Goal: Information Seeking & Learning: Learn about a topic

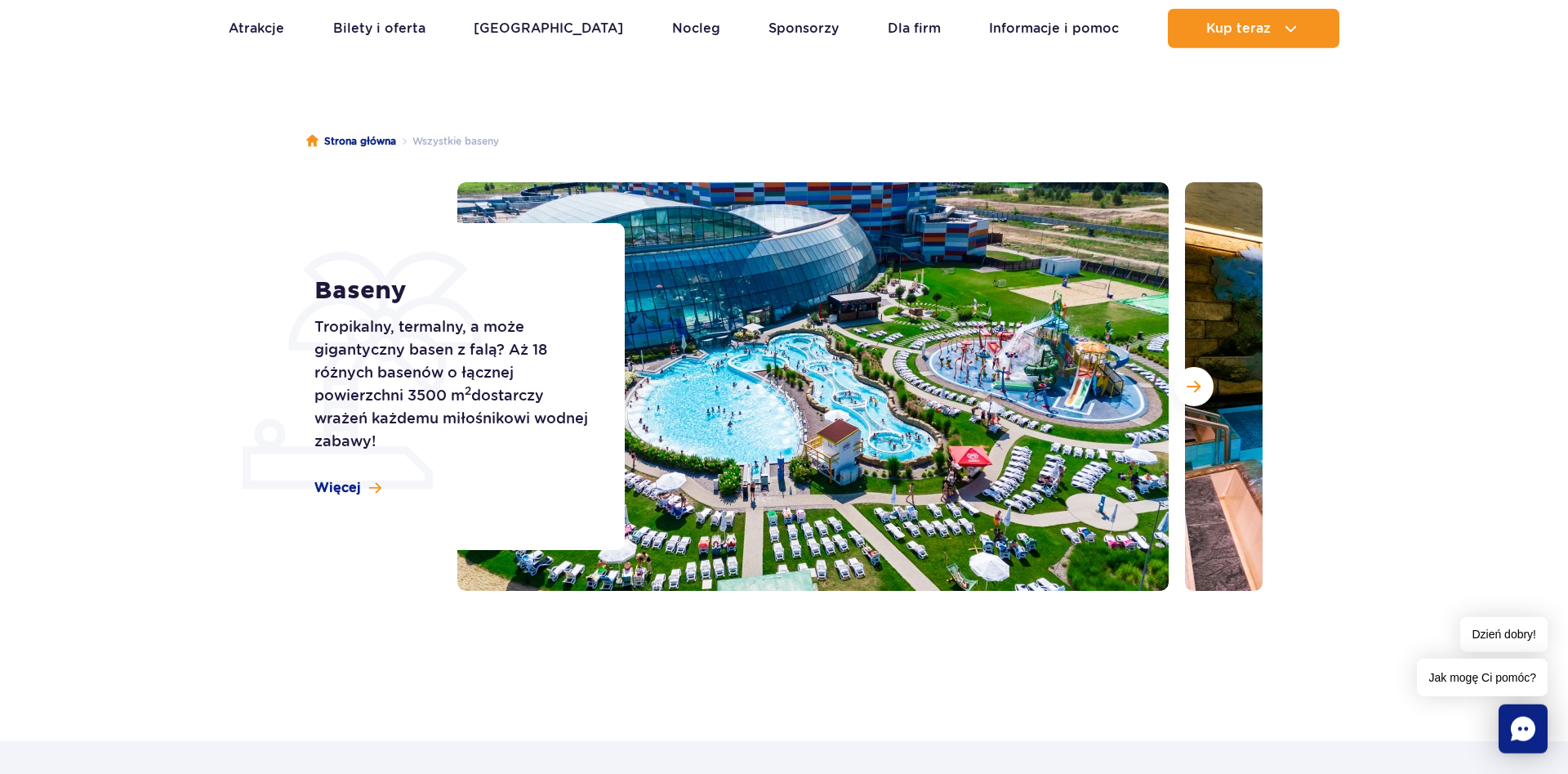
scroll to position [83, 0]
click at [1185, 386] on button "Następny slajd" at bounding box center [1195, 386] width 39 height 39
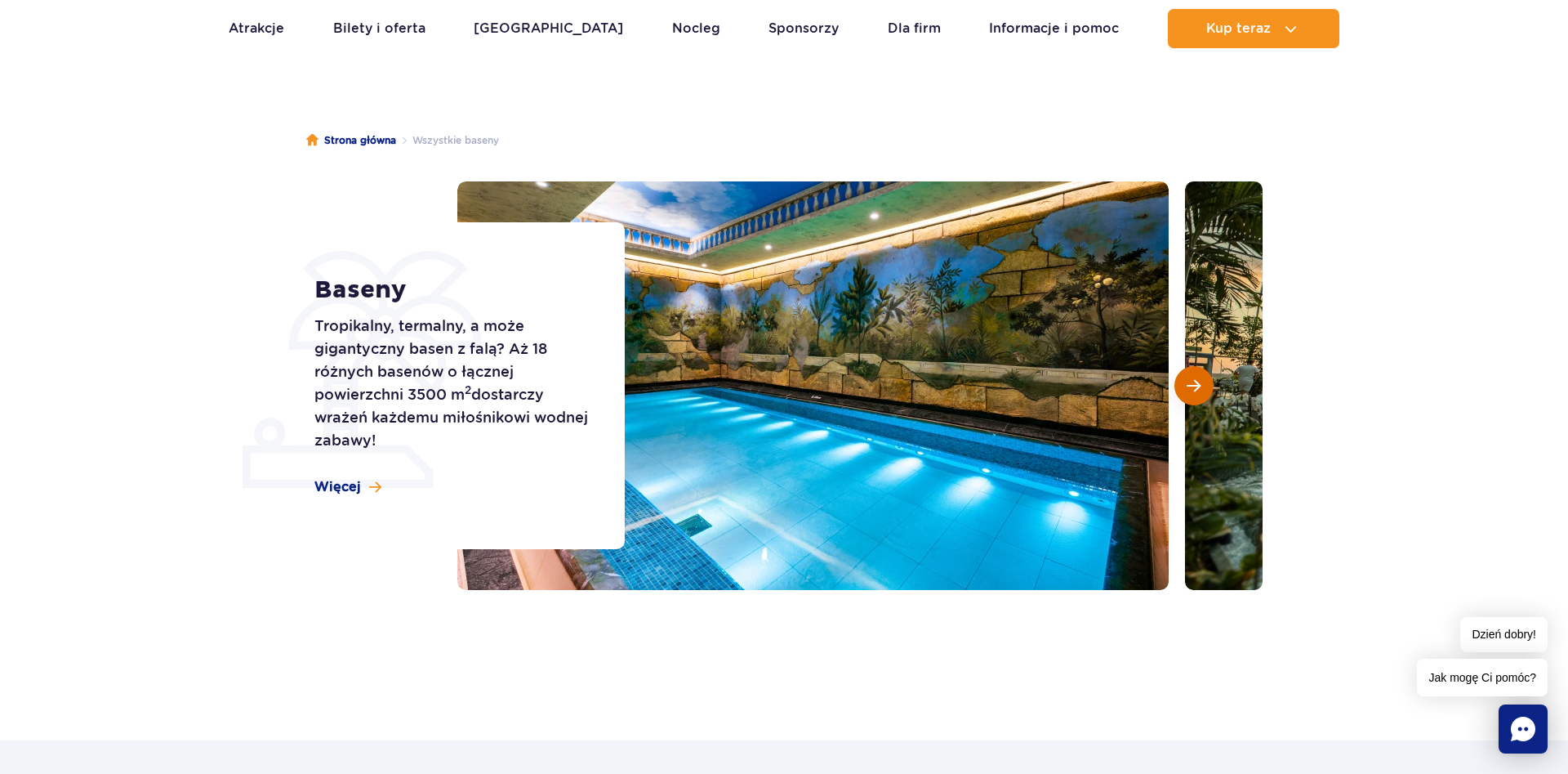
click at [1185, 386] on button "Następny slajd" at bounding box center [1195, 386] width 39 height 39
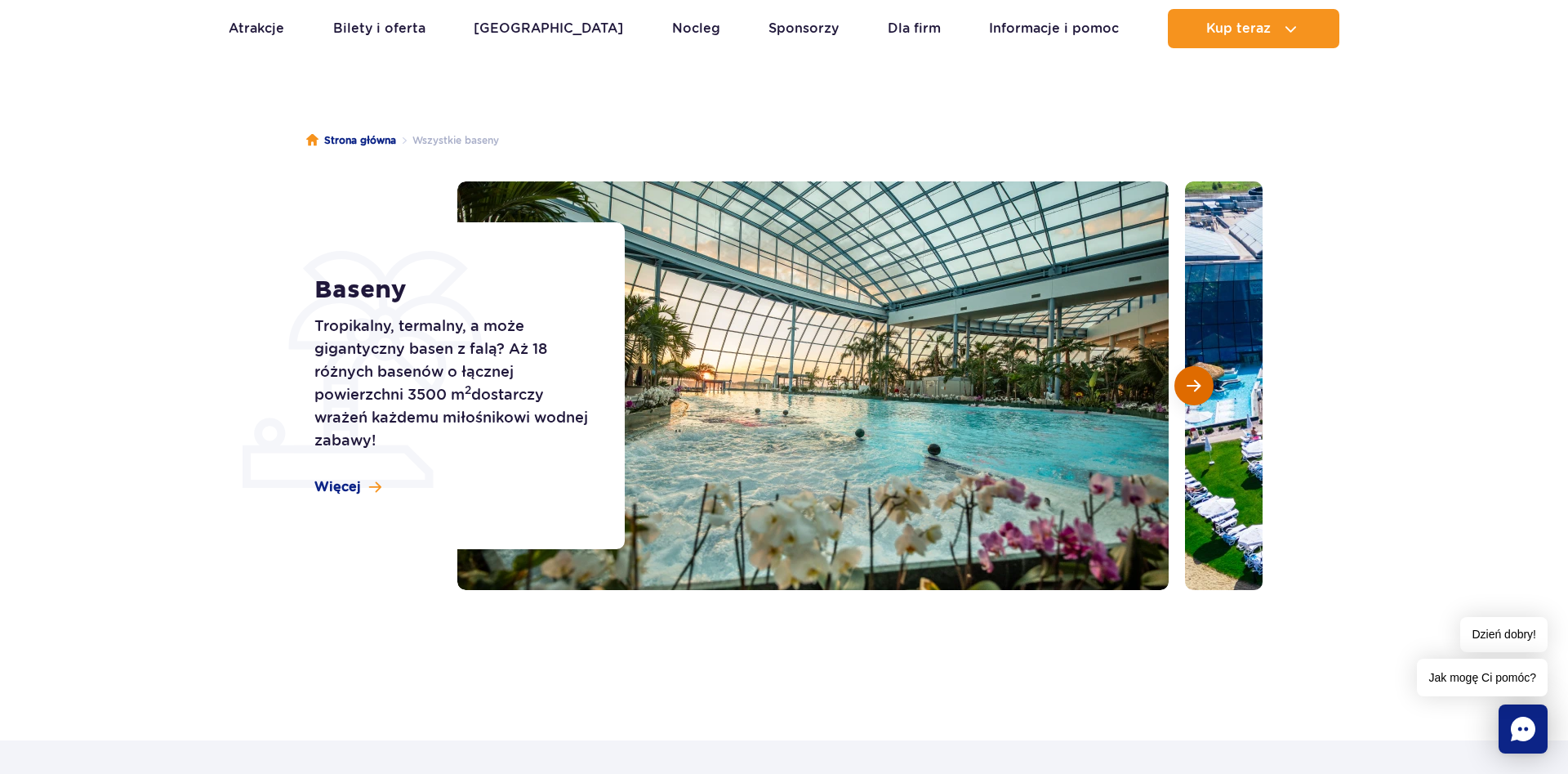
click at [1185, 386] on button "Następny slajd" at bounding box center [1195, 386] width 39 height 39
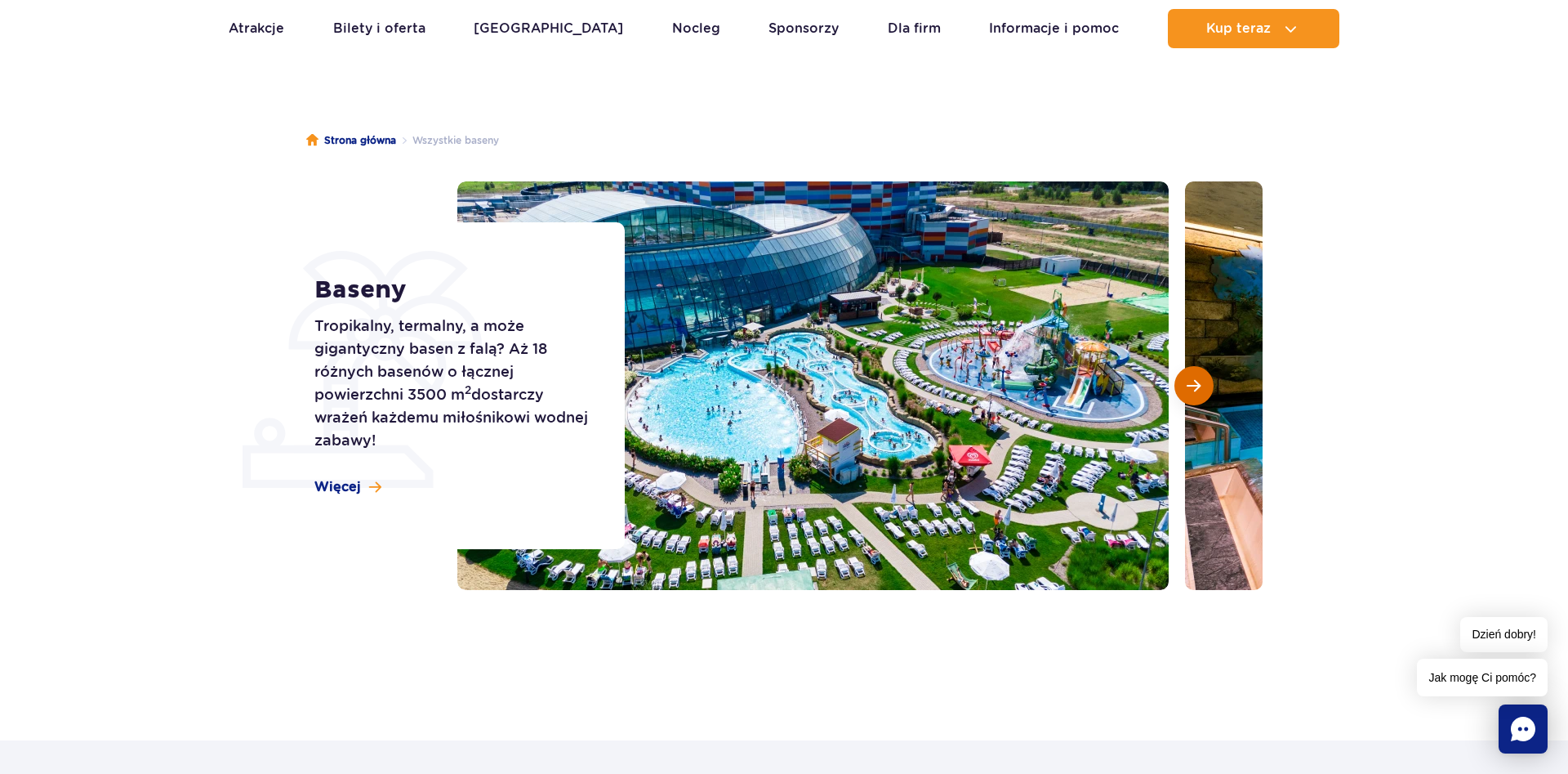
click at [1185, 386] on button "Następny slajd" at bounding box center [1195, 386] width 39 height 39
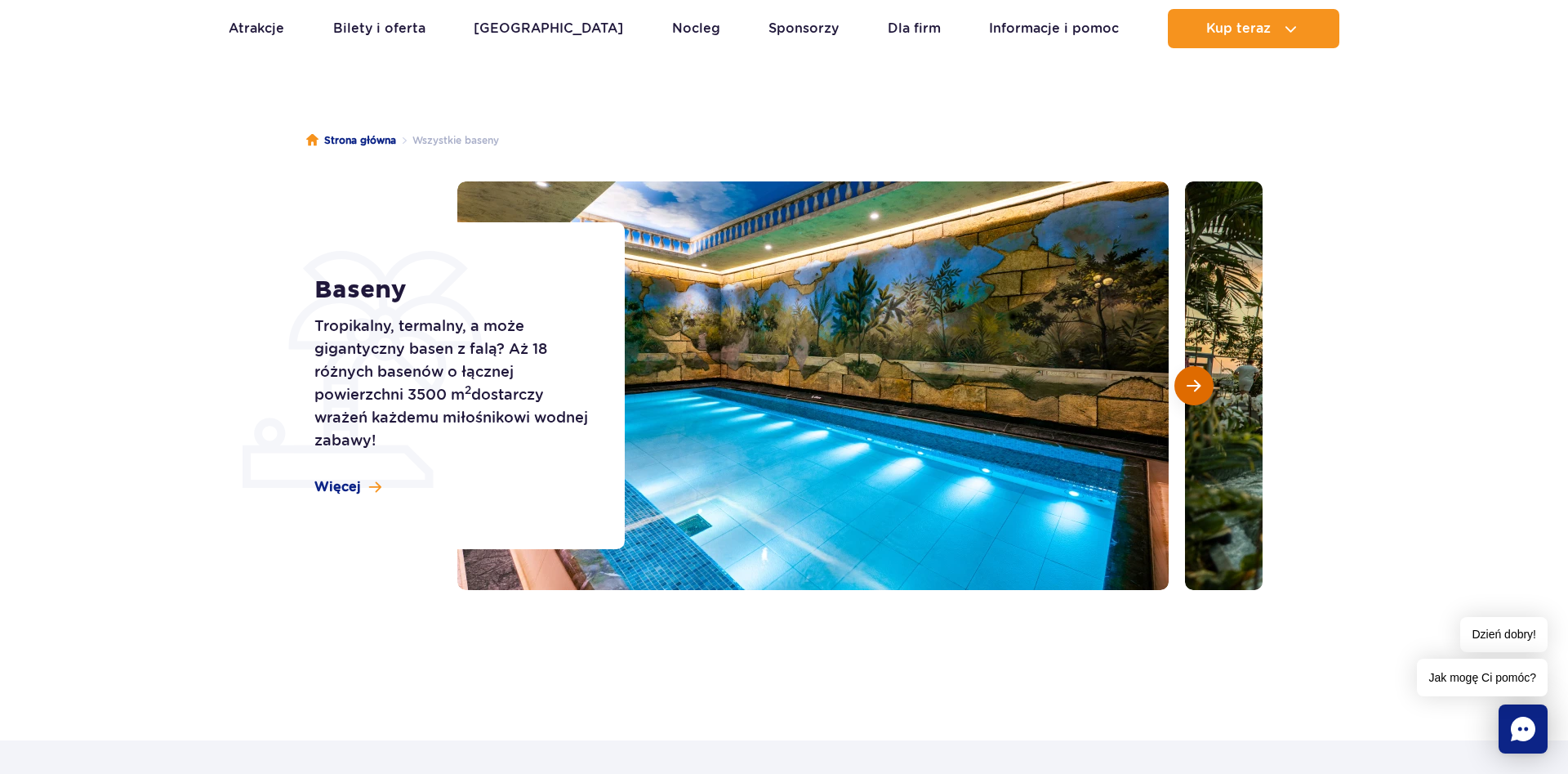
click at [1185, 386] on button "Następny slajd" at bounding box center [1195, 386] width 39 height 39
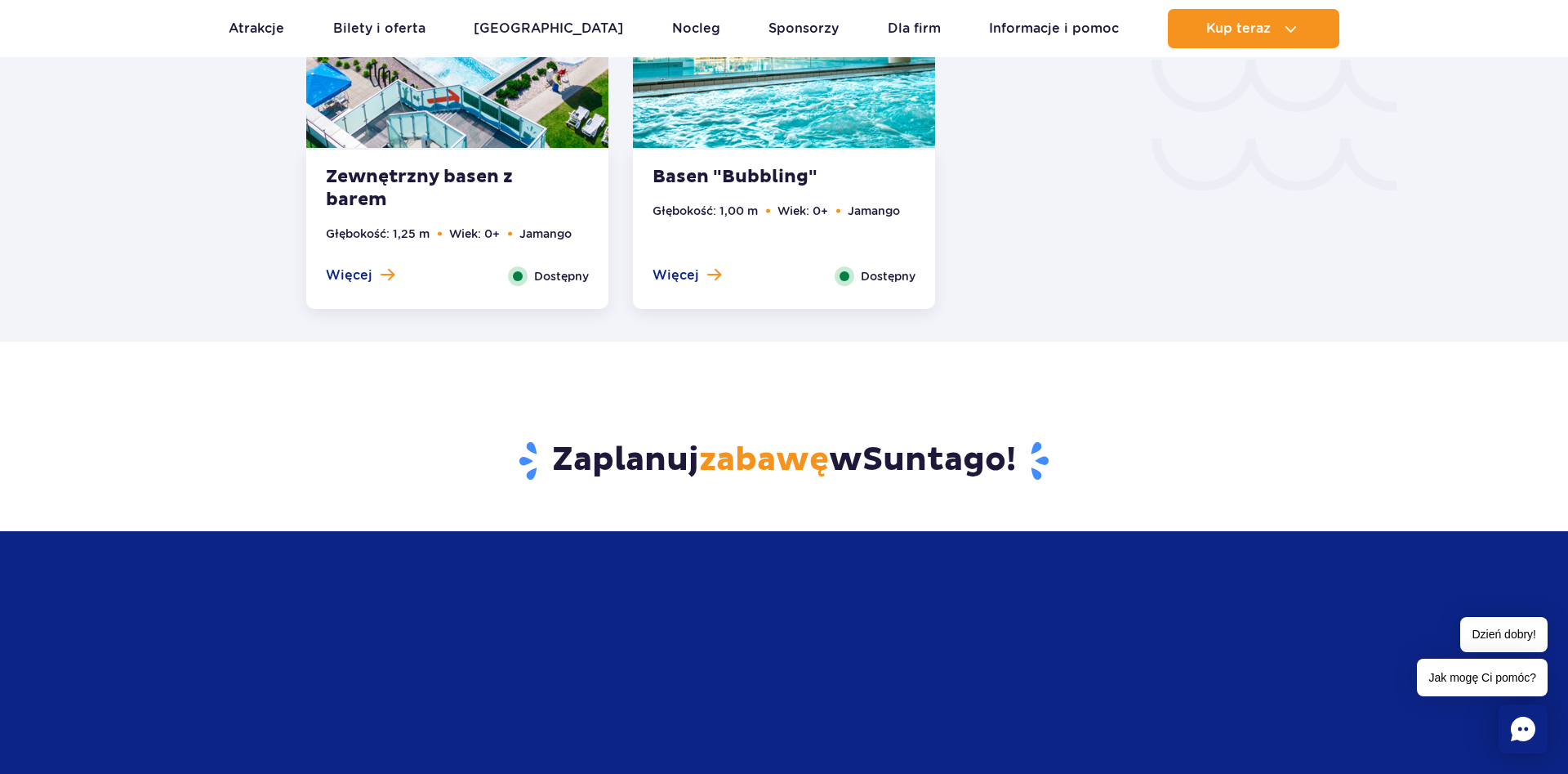
scroll to position [2500, 0]
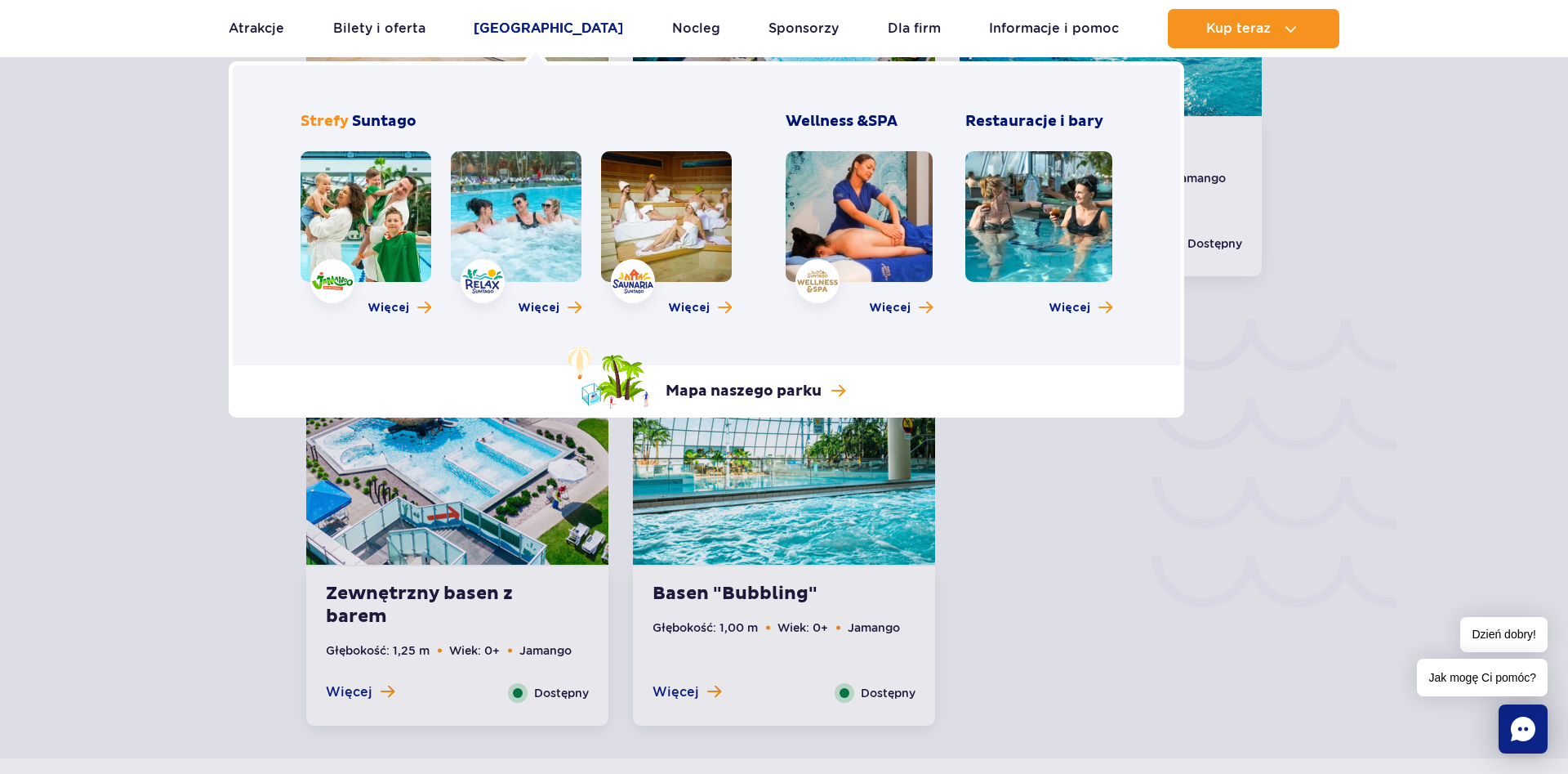
click at [525, 27] on link "[GEOGRAPHIC_DATA]" at bounding box center [548, 29] width 150 height 39
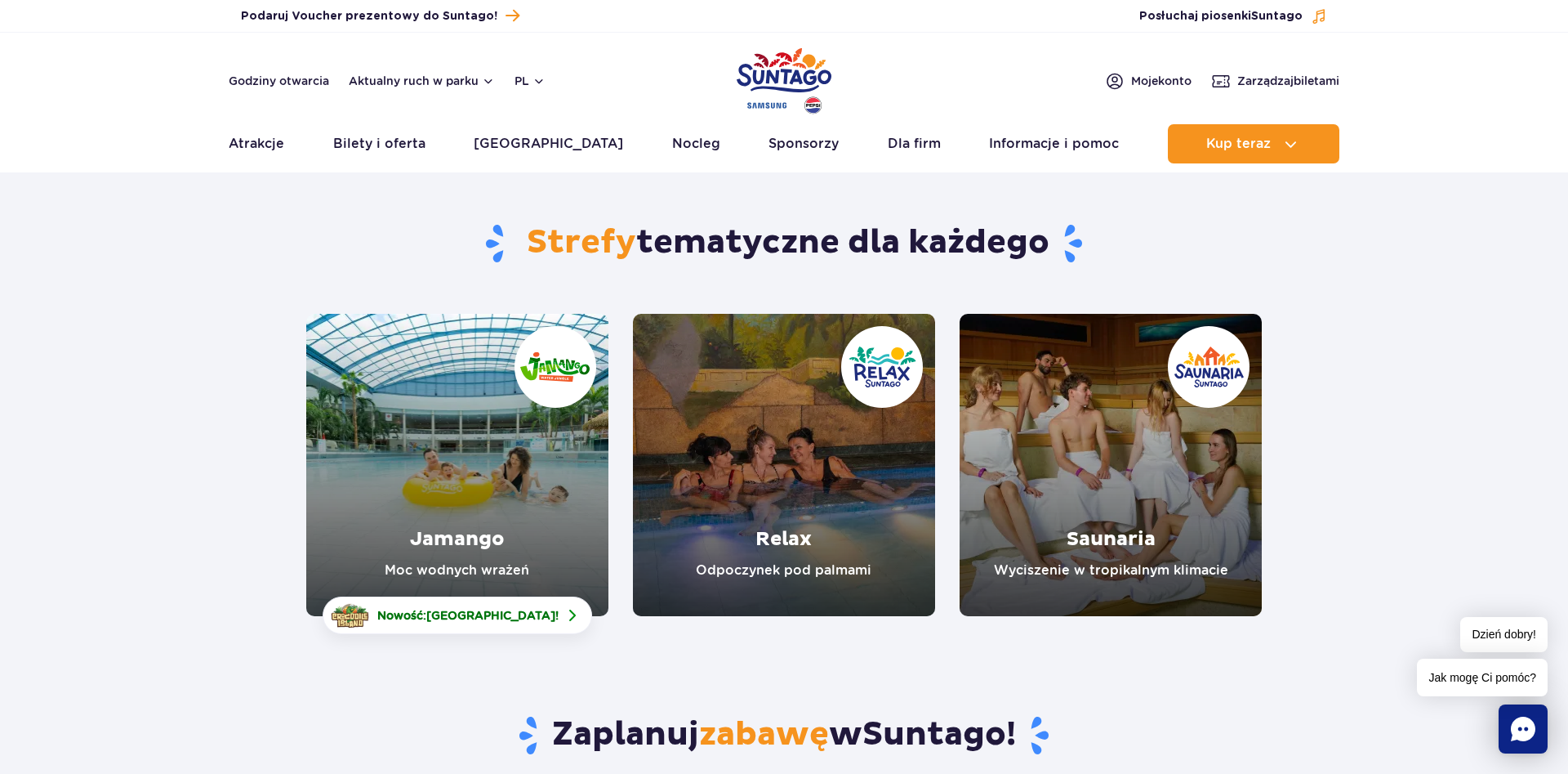
click at [548, 457] on link "Jamango" at bounding box center [457, 464] width 302 height 302
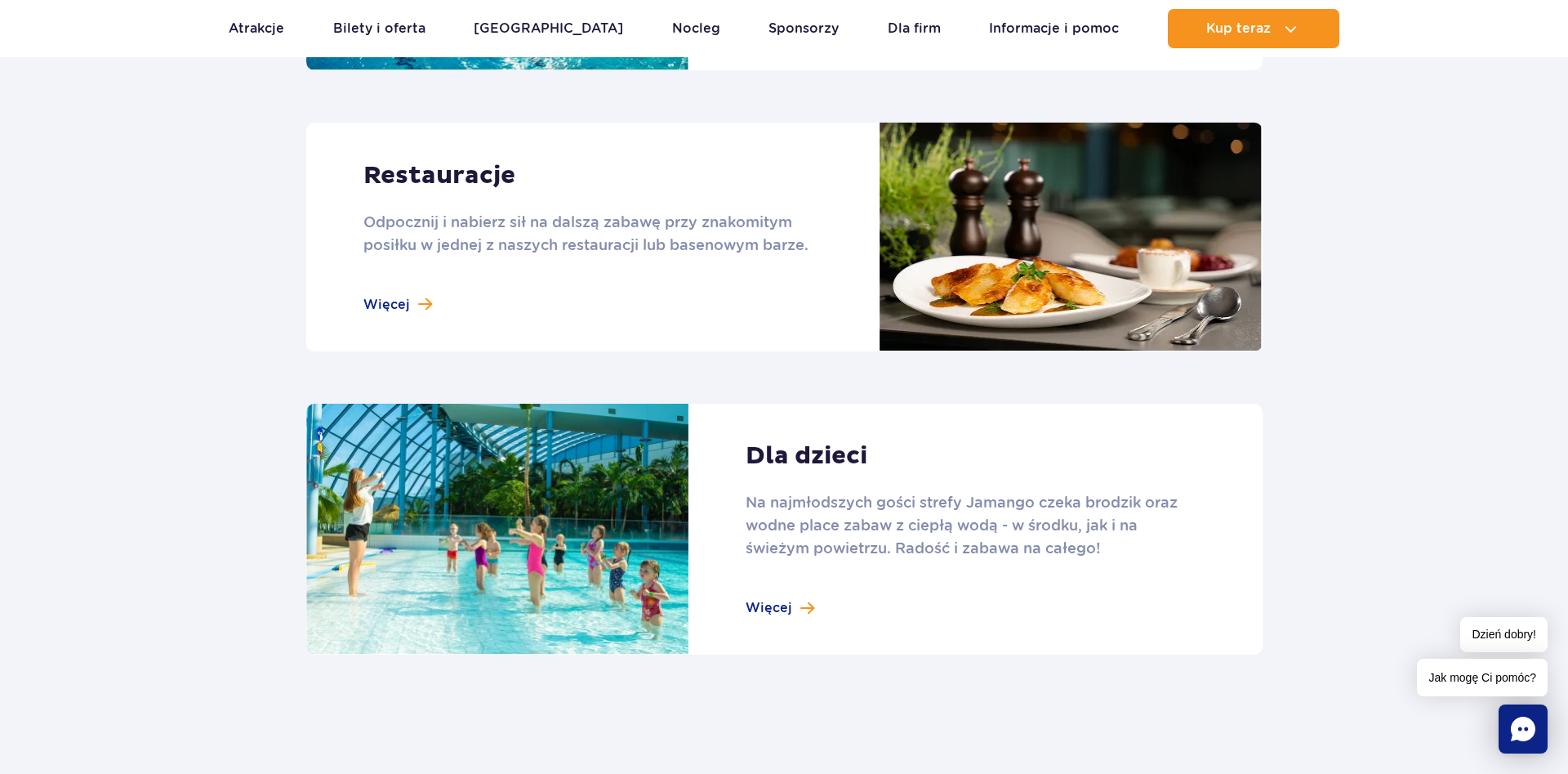
scroll to position [2084, 0]
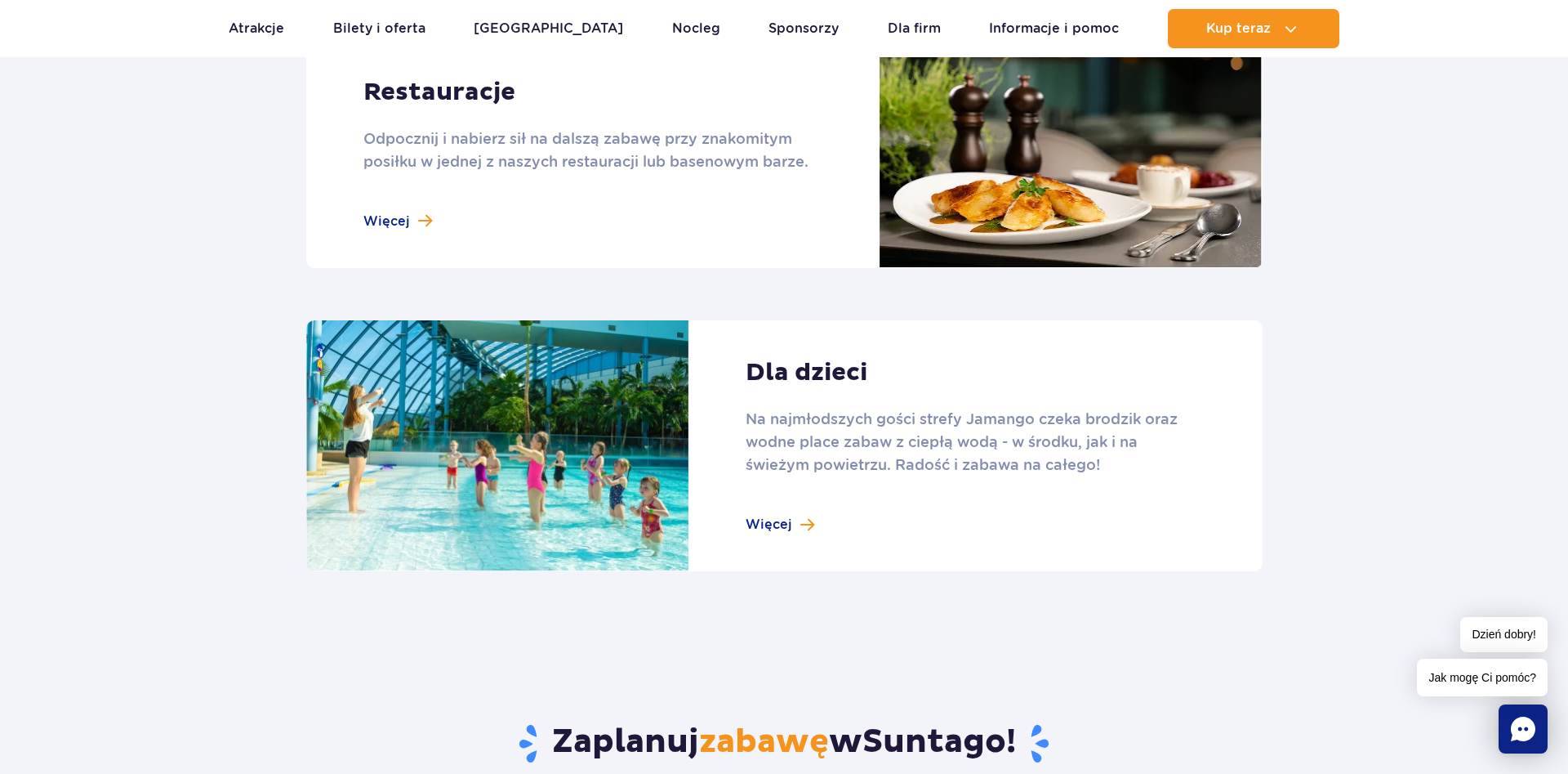
click at [781, 520] on link at bounding box center [784, 446] width 956 height 252
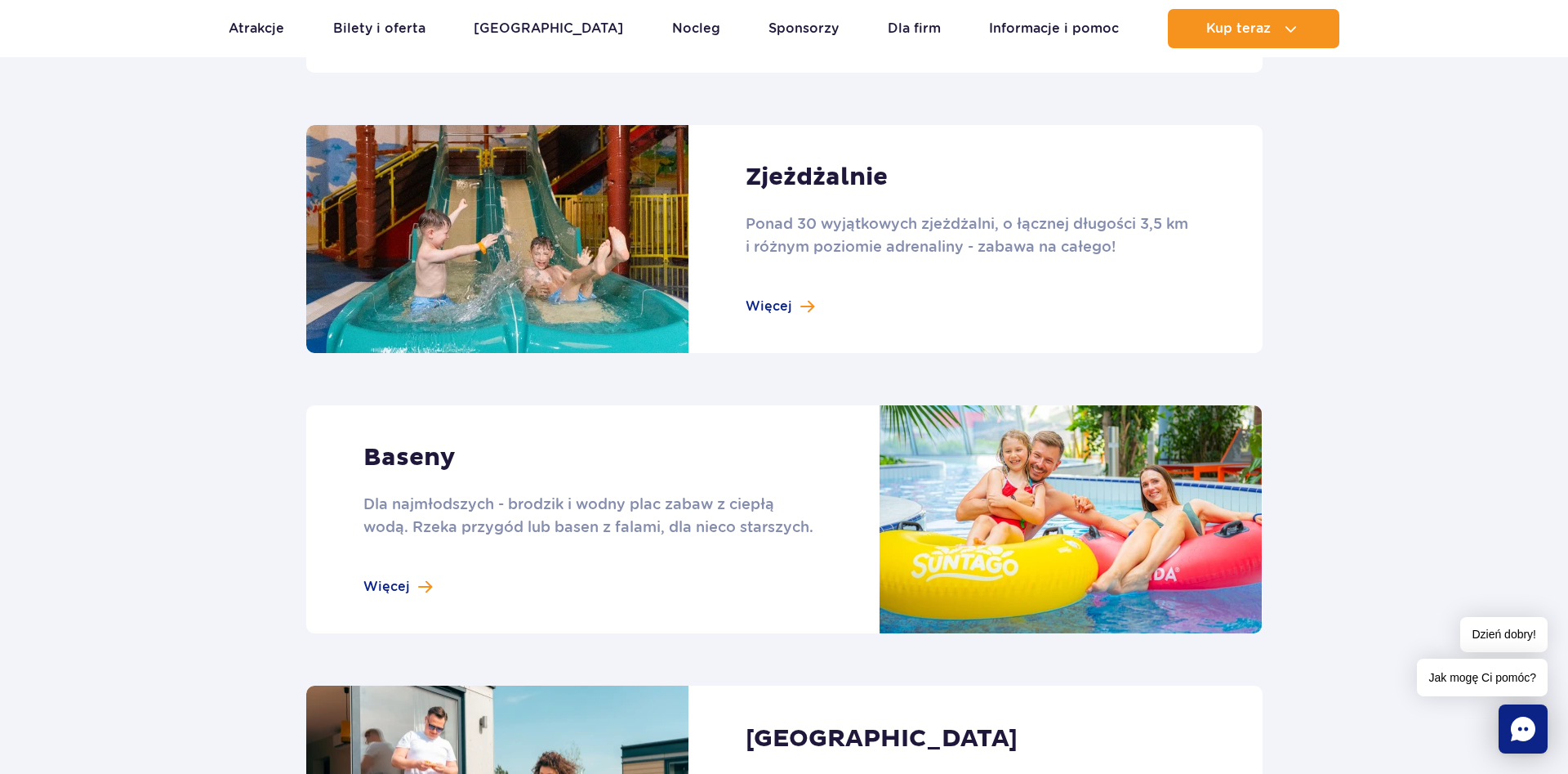
scroll to position [1083, 0]
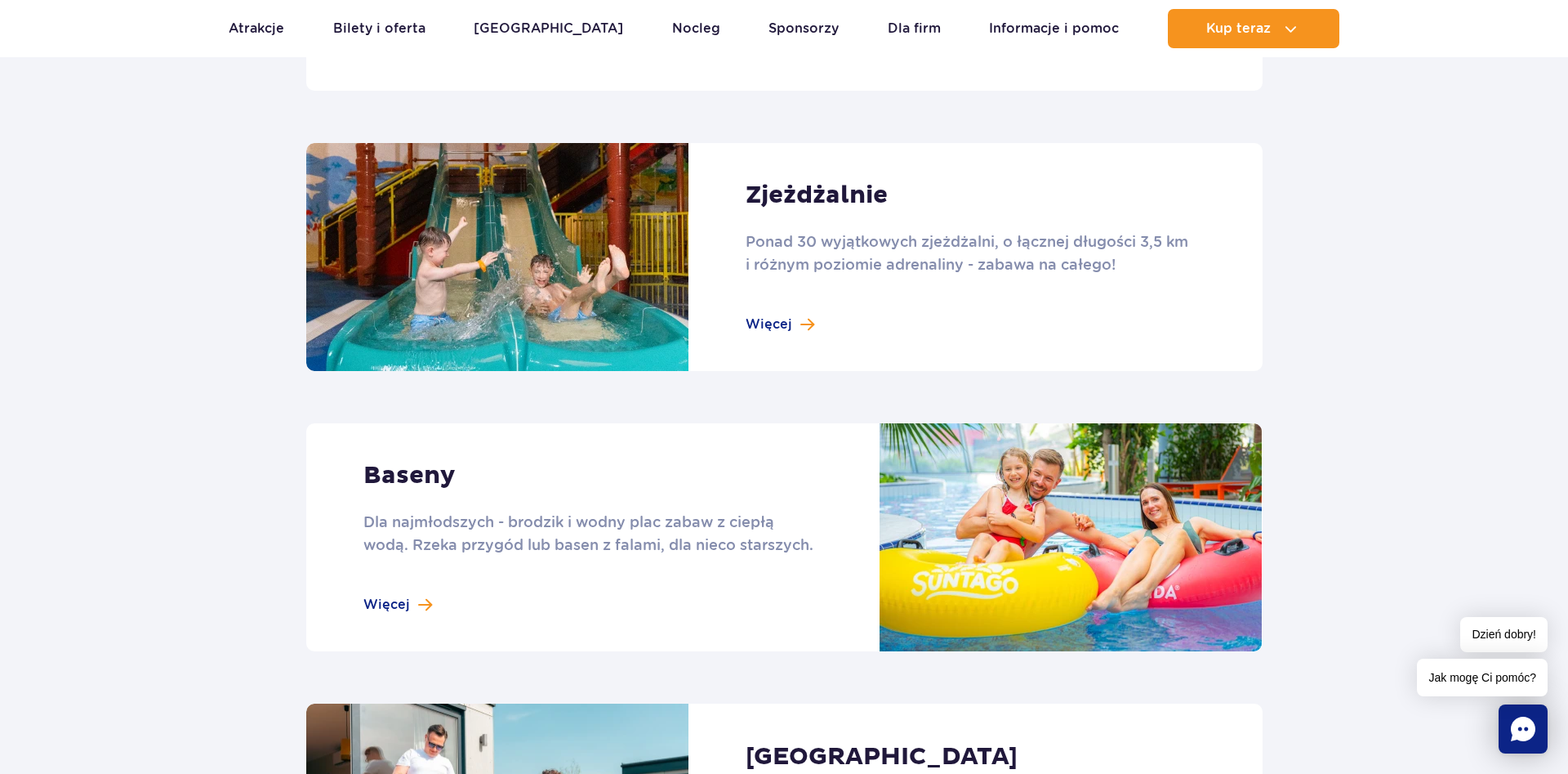
click at [790, 322] on link at bounding box center [784, 257] width 956 height 228
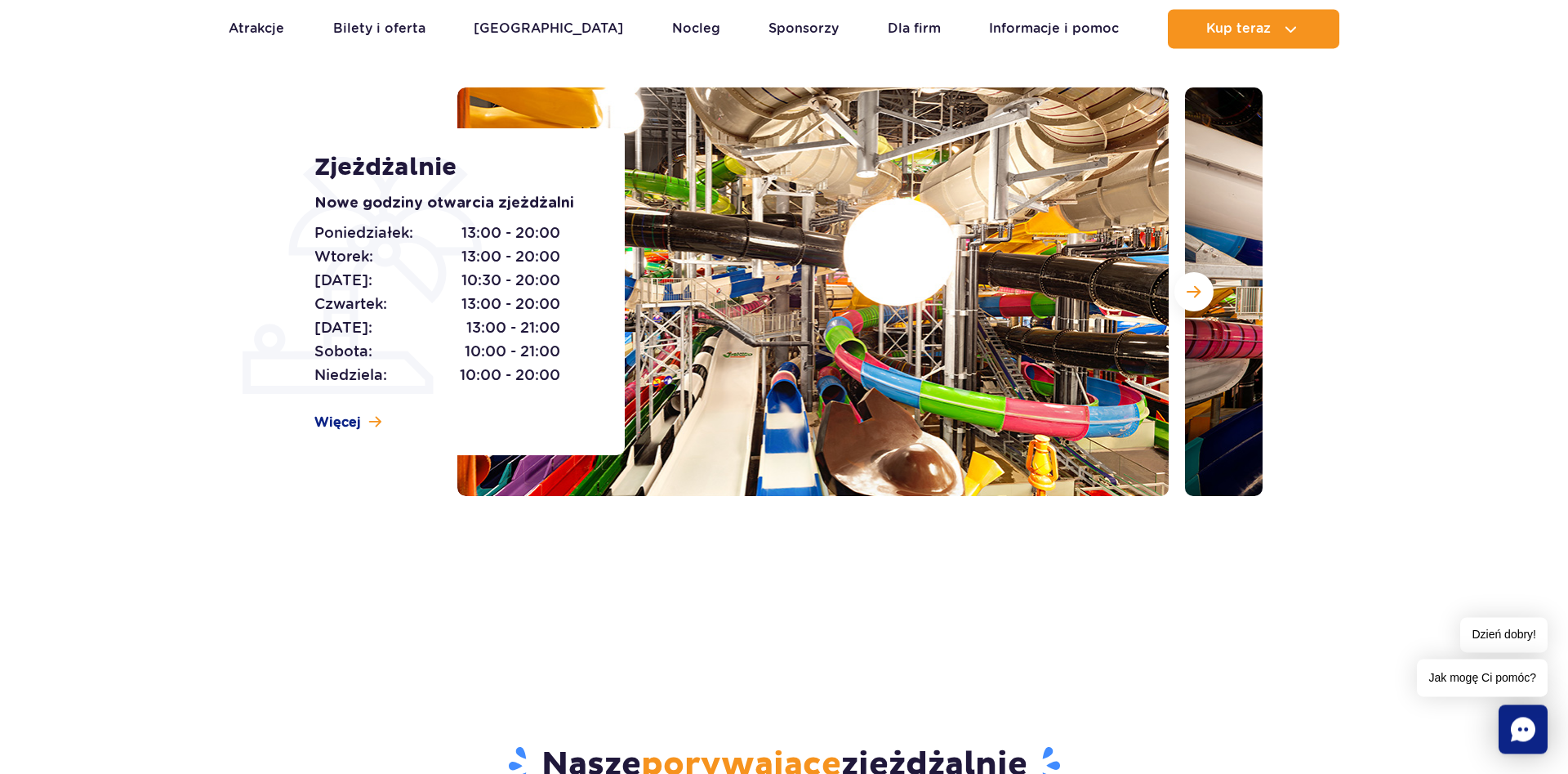
scroll to position [83, 0]
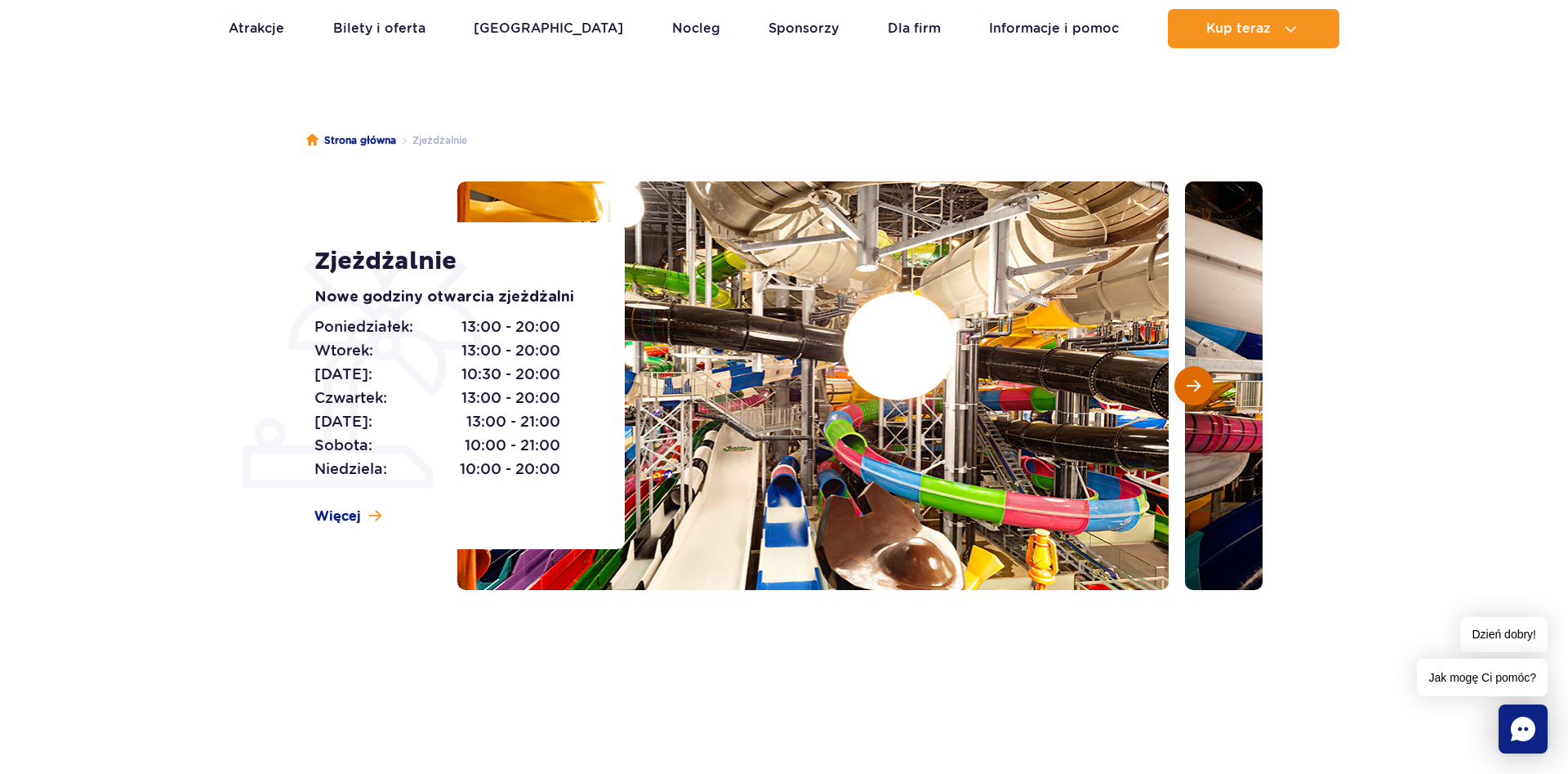
click at [1193, 391] on span "Następny slajd" at bounding box center [1194, 385] width 14 height 14
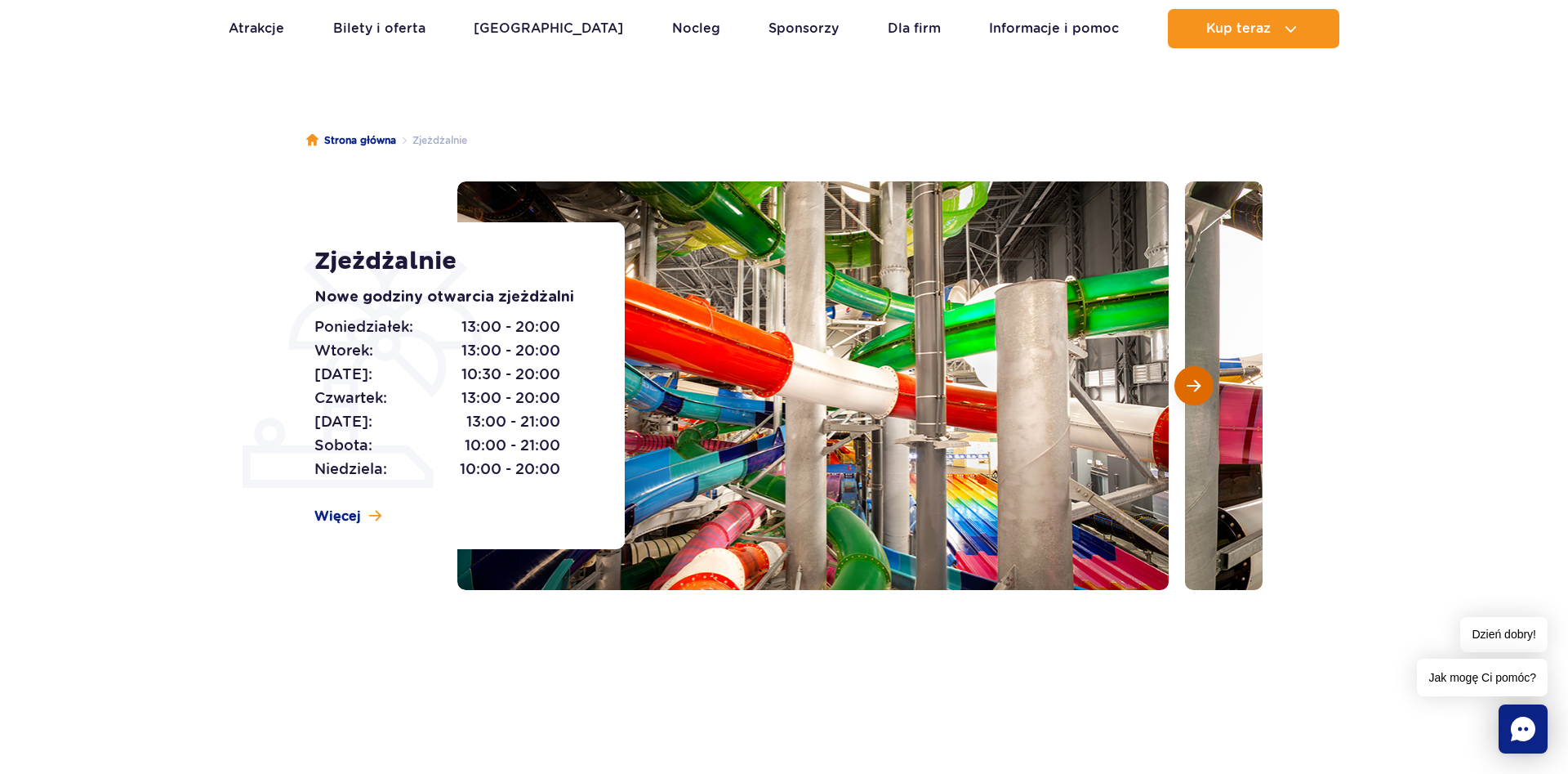
click at [1193, 391] on span "Następny slajd" at bounding box center [1194, 385] width 14 height 14
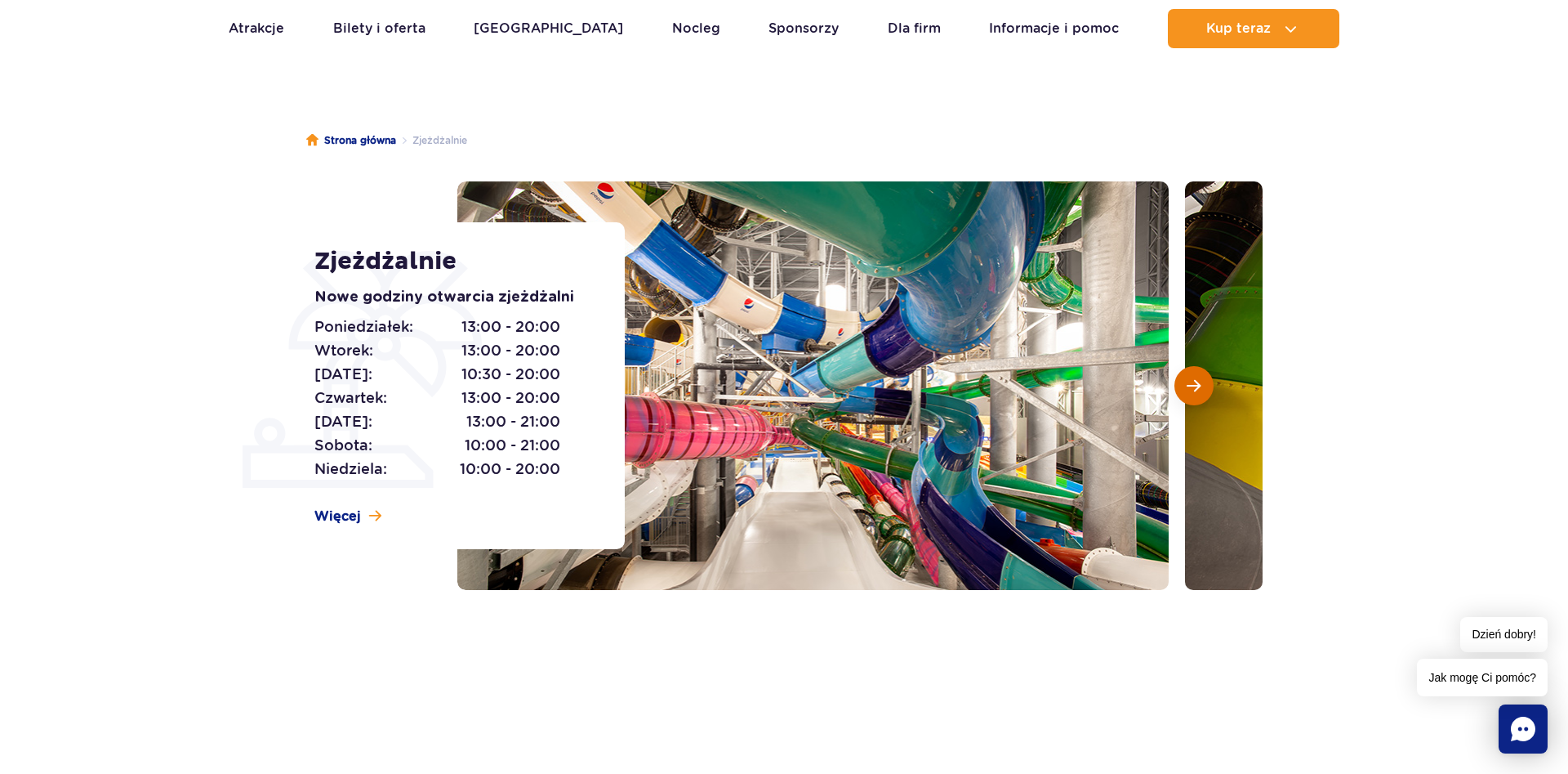
click at [1193, 391] on span "Następny slajd" at bounding box center [1194, 385] width 14 height 14
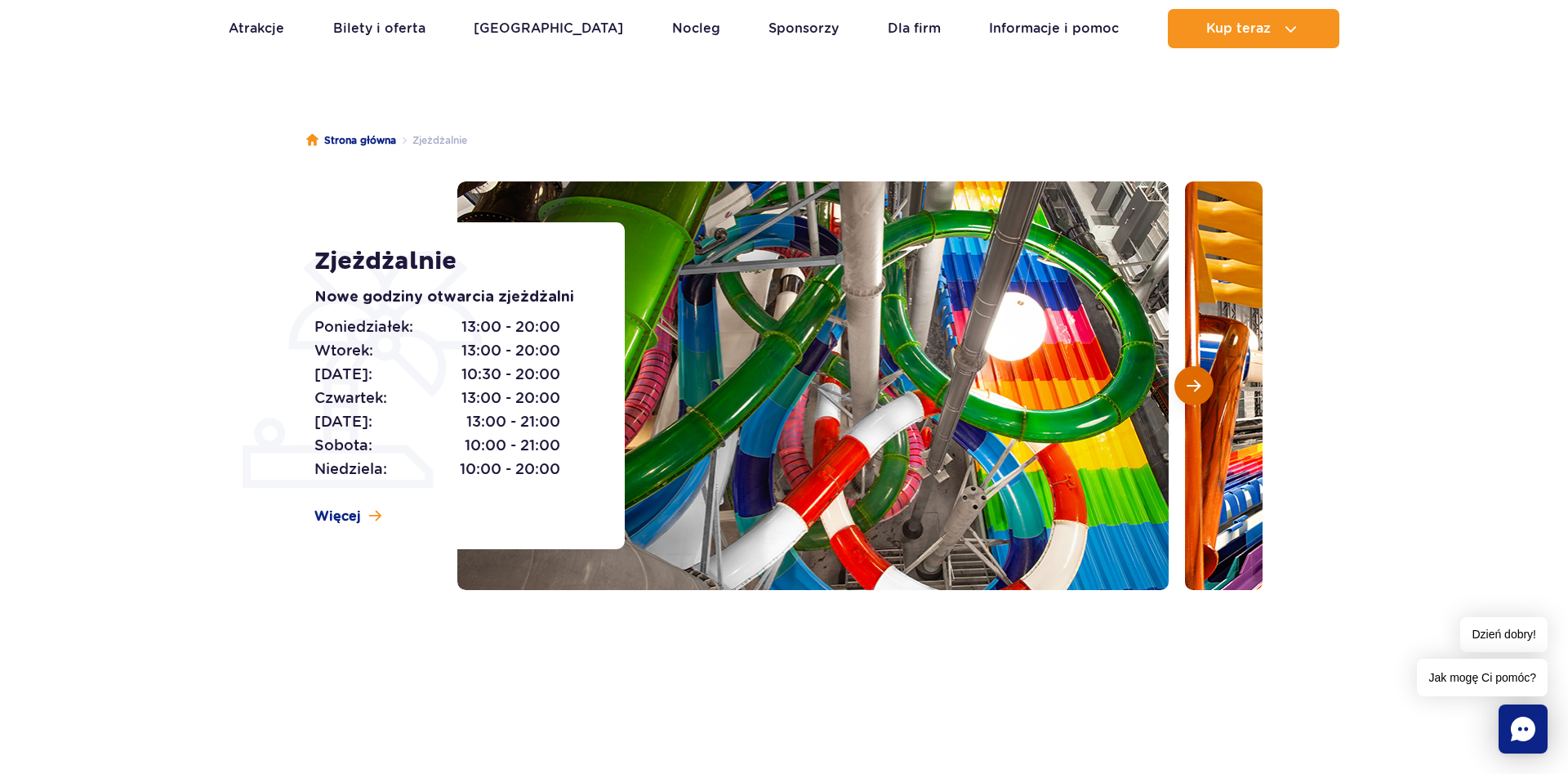
click at [1193, 391] on span "Następny slajd" at bounding box center [1194, 385] width 14 height 14
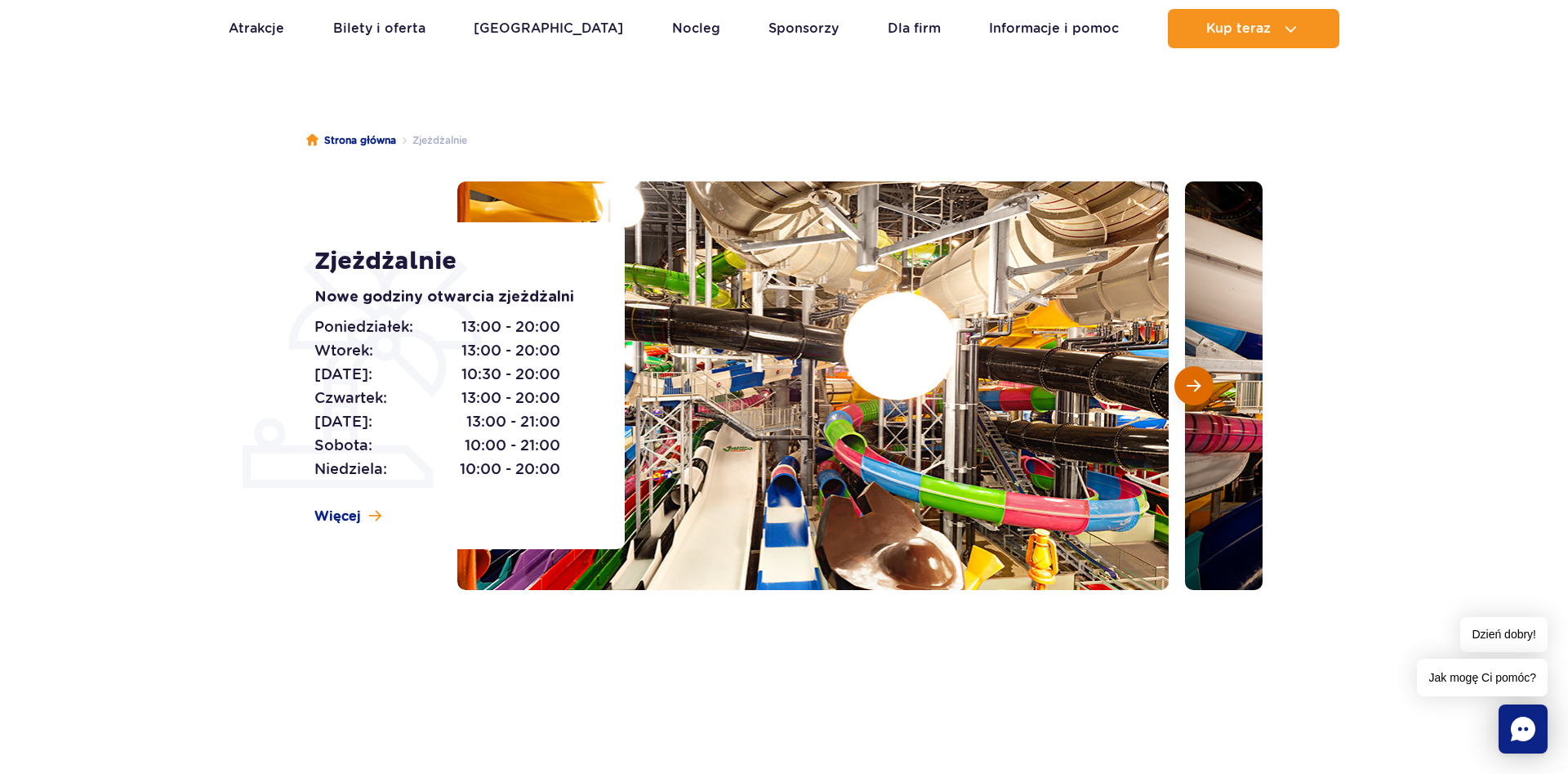
click at [1193, 391] on span "Następny slajd" at bounding box center [1194, 385] width 14 height 14
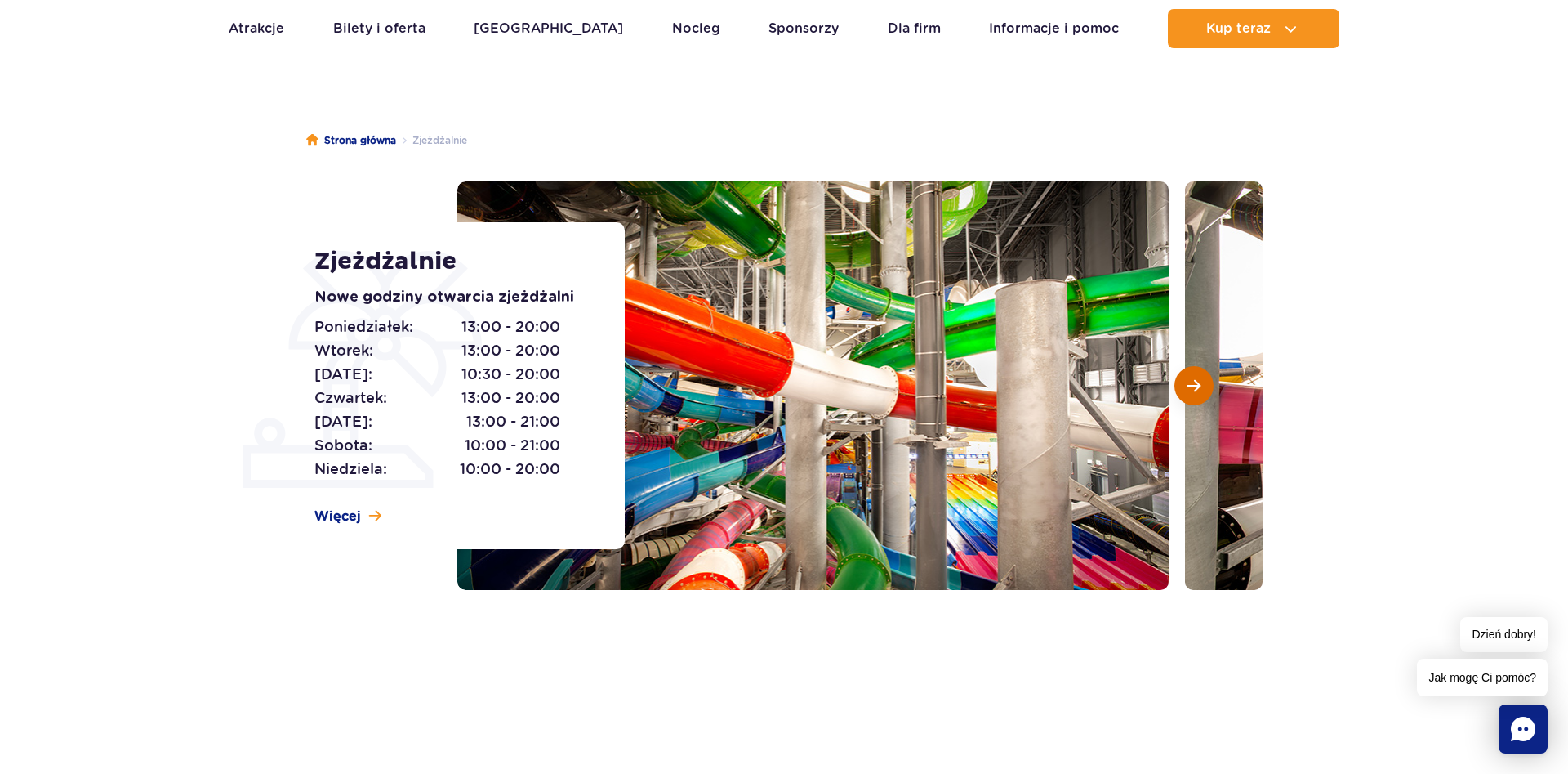
click at [1193, 391] on span "Następny slajd" at bounding box center [1194, 385] width 14 height 14
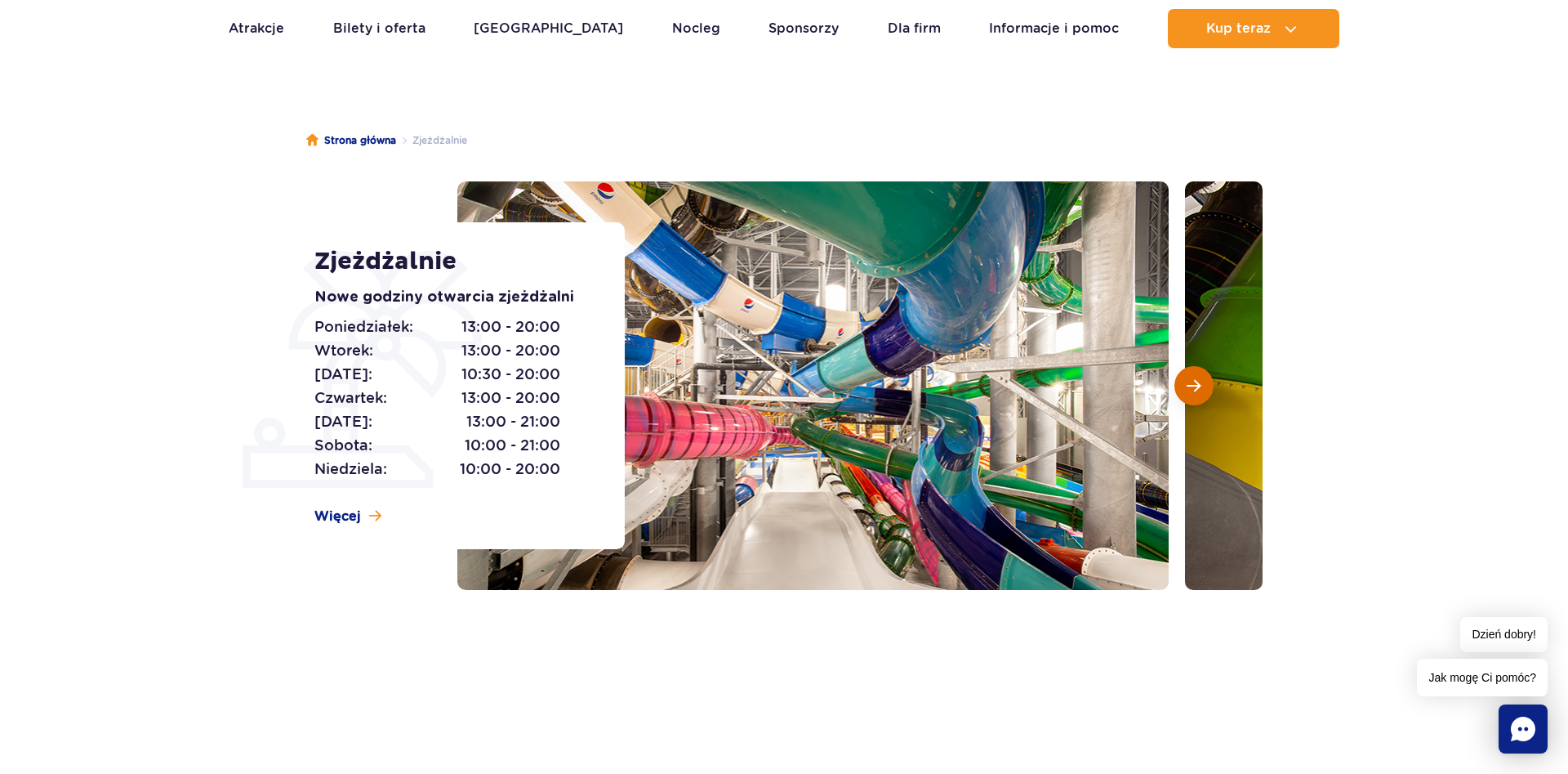
click at [1193, 391] on span "Następny slajd" at bounding box center [1194, 385] width 14 height 14
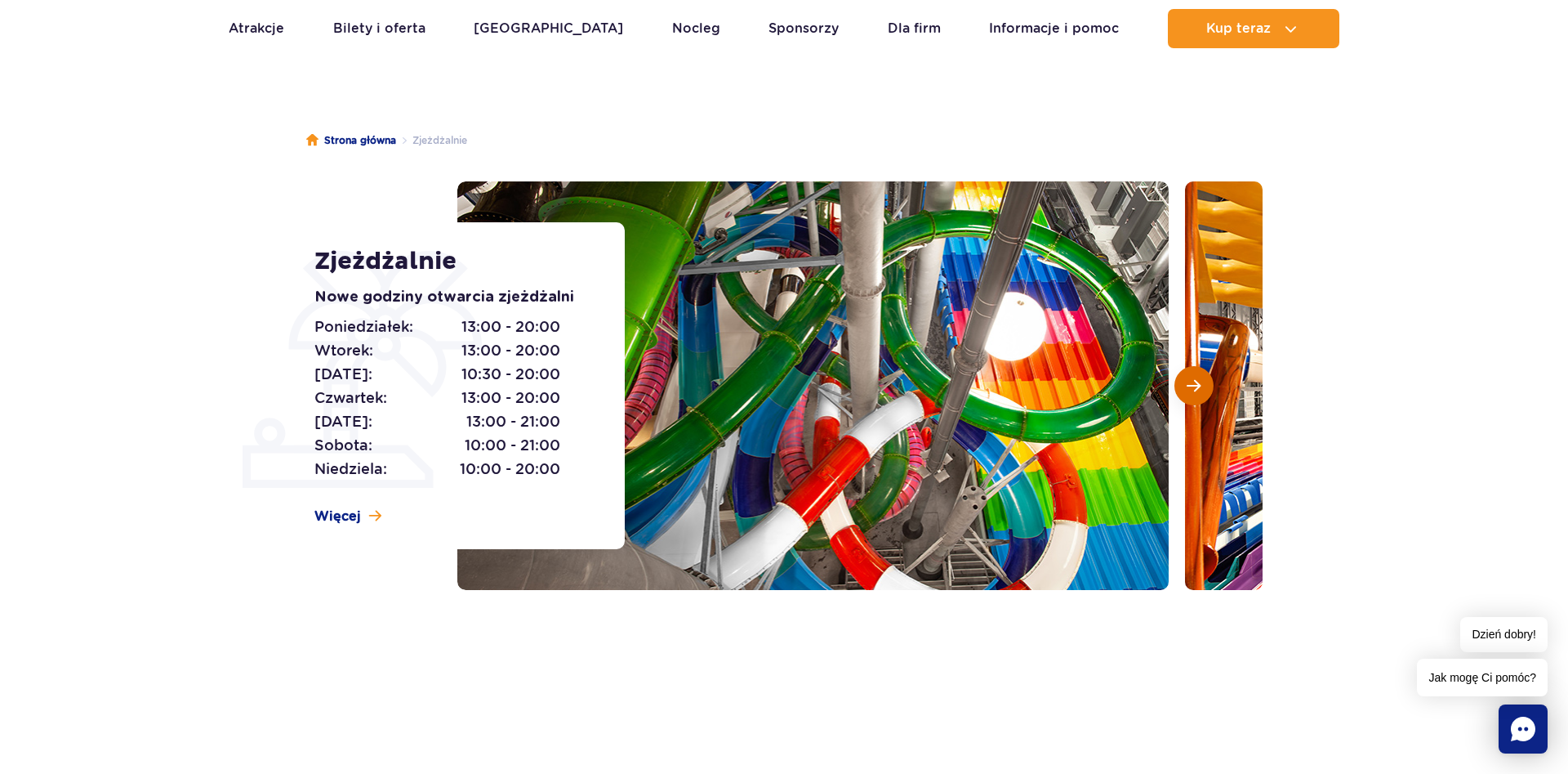
click at [1193, 391] on span "Następny slajd" at bounding box center [1194, 385] width 14 height 14
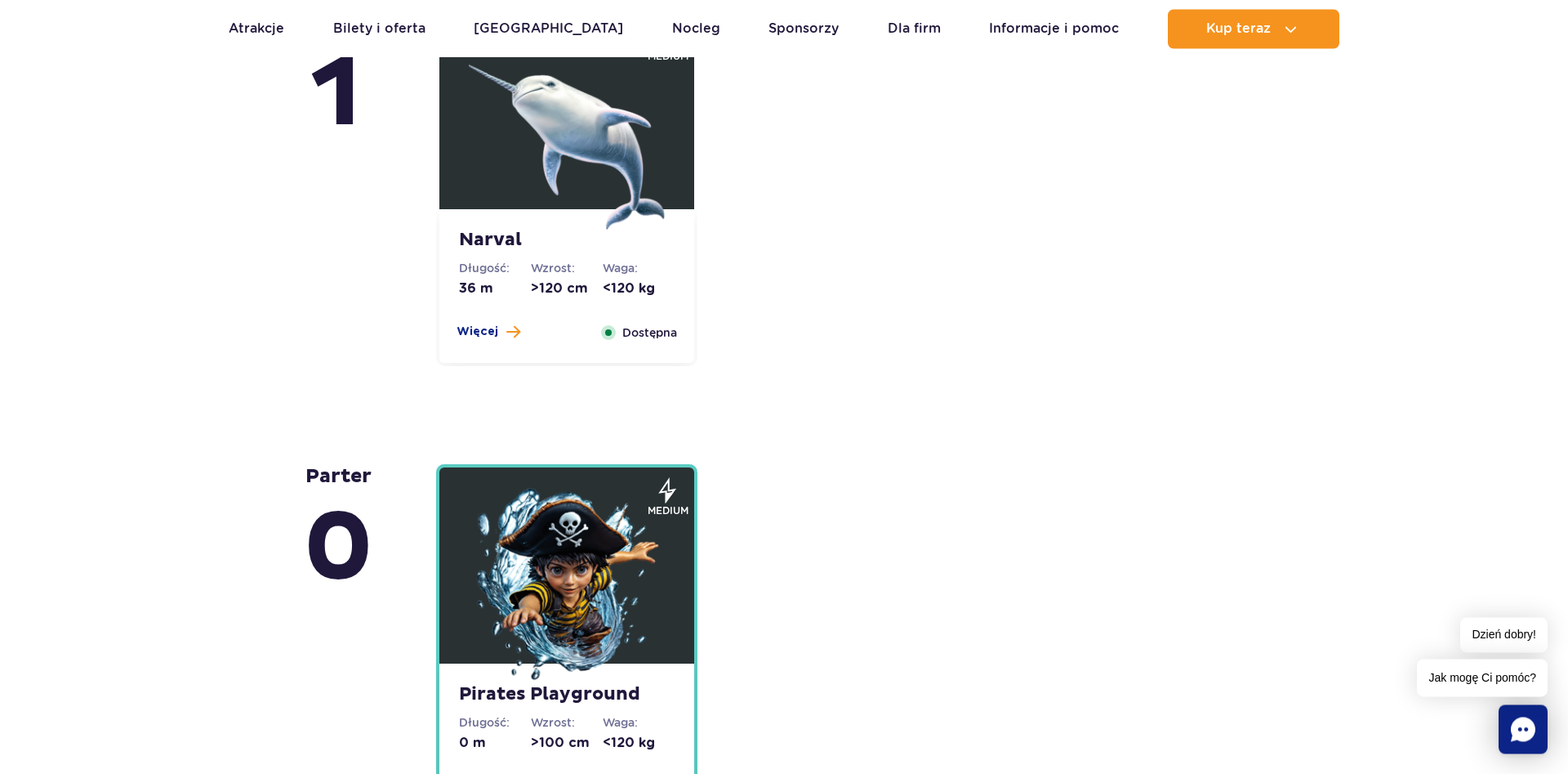
scroll to position [3834, 0]
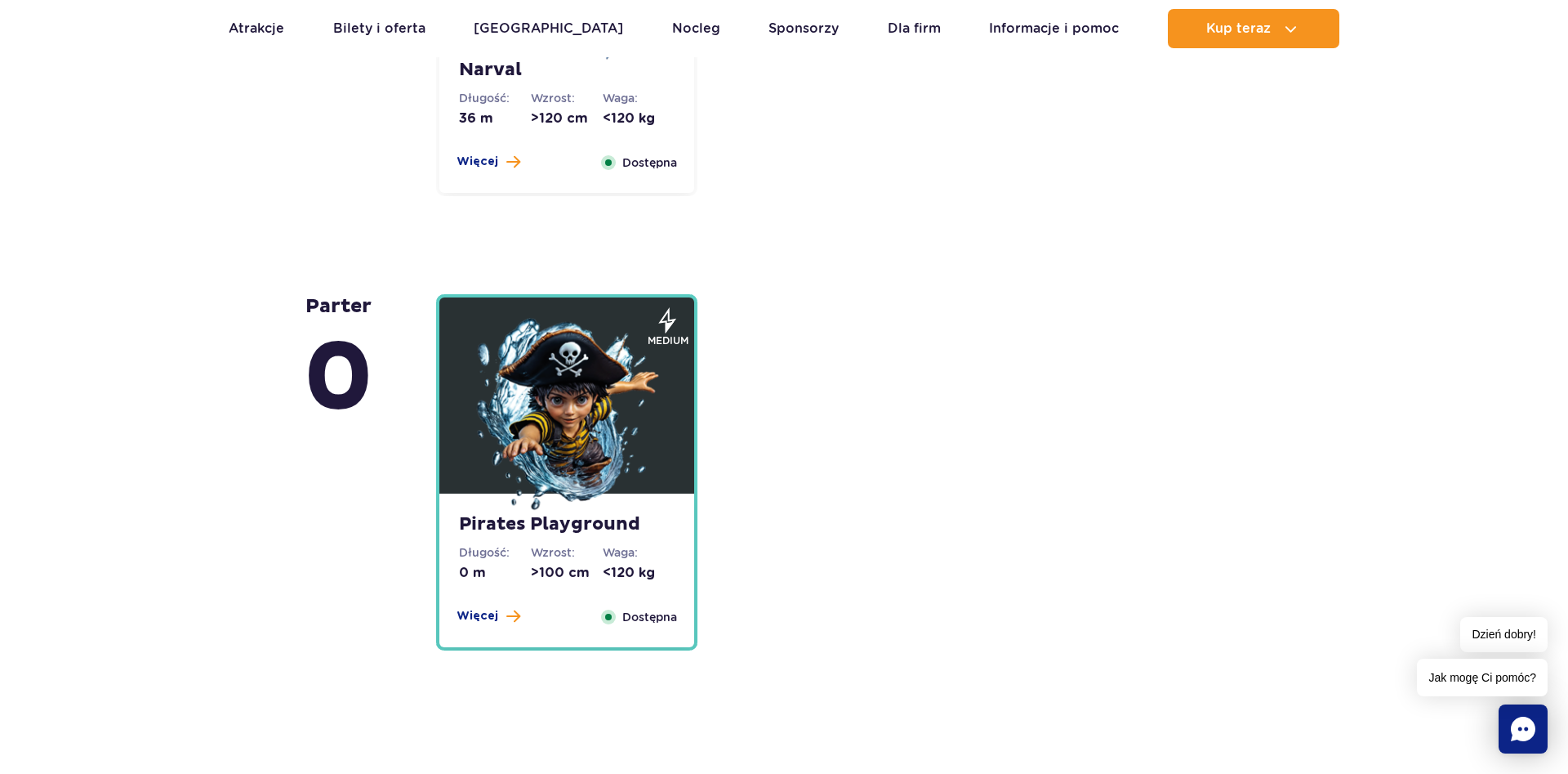
click at [591, 512] on img at bounding box center [567, 416] width 196 height 196
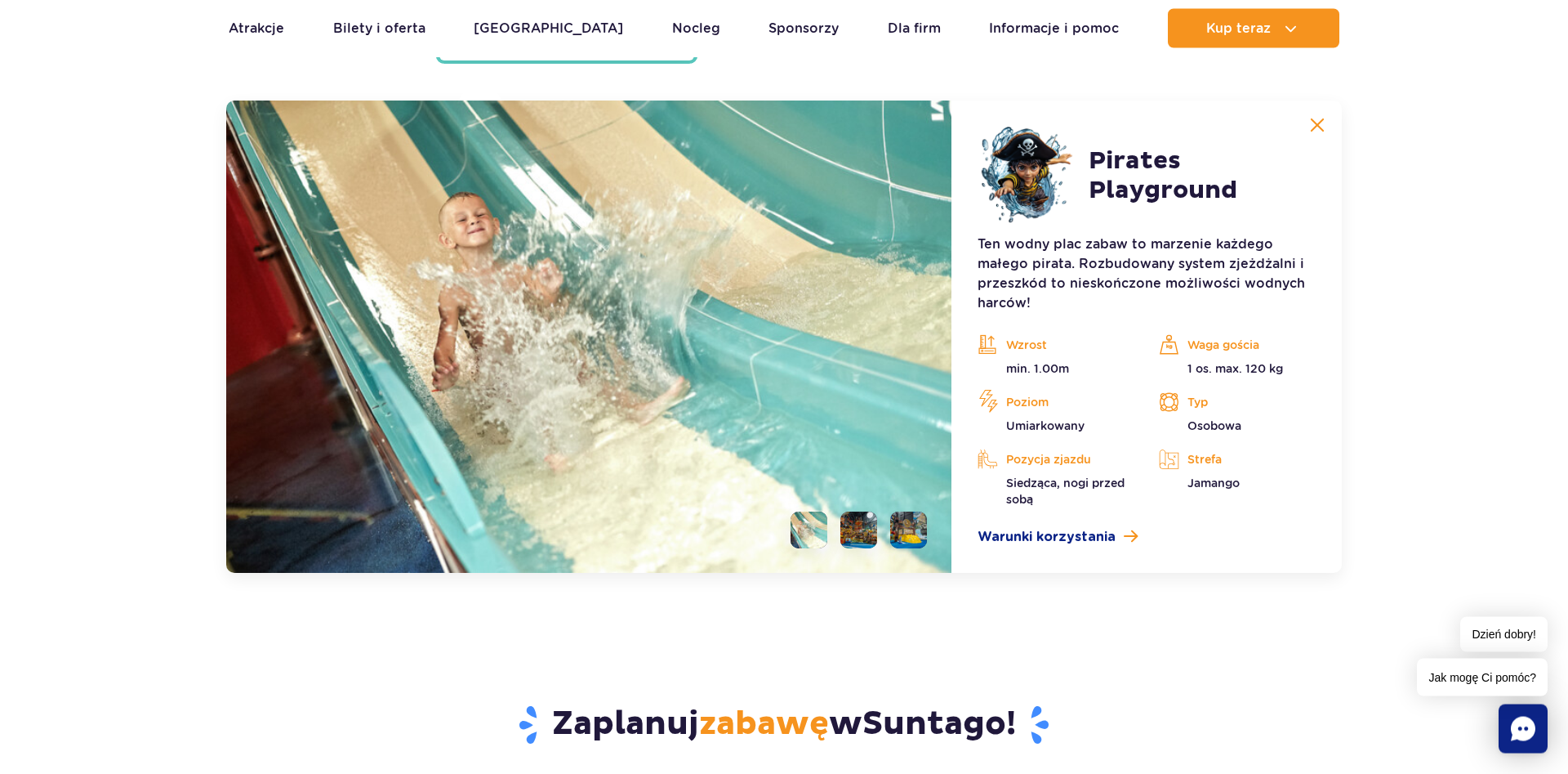
scroll to position [4423, 0]
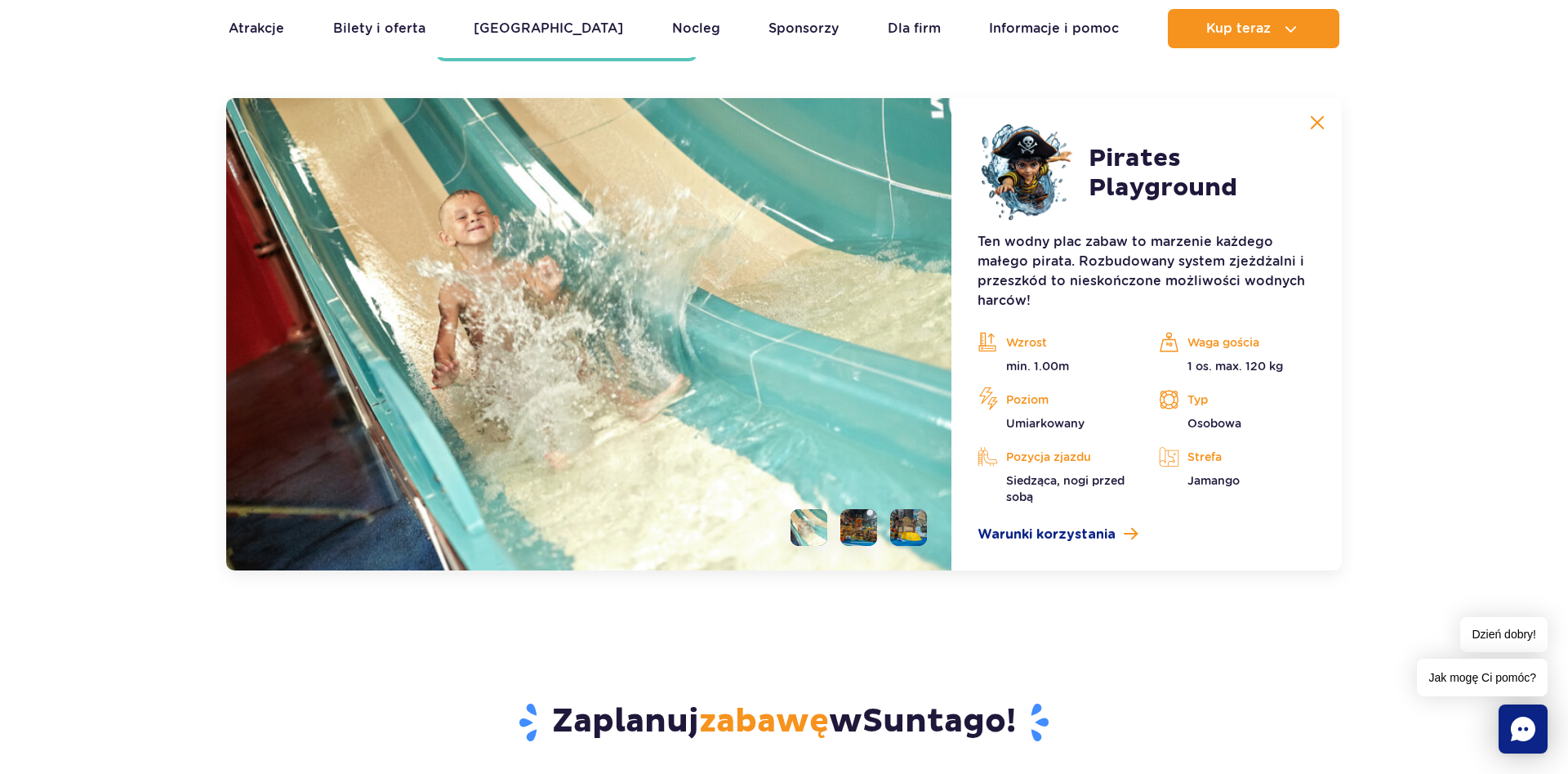
click at [864, 534] on li at bounding box center [859, 527] width 37 height 37
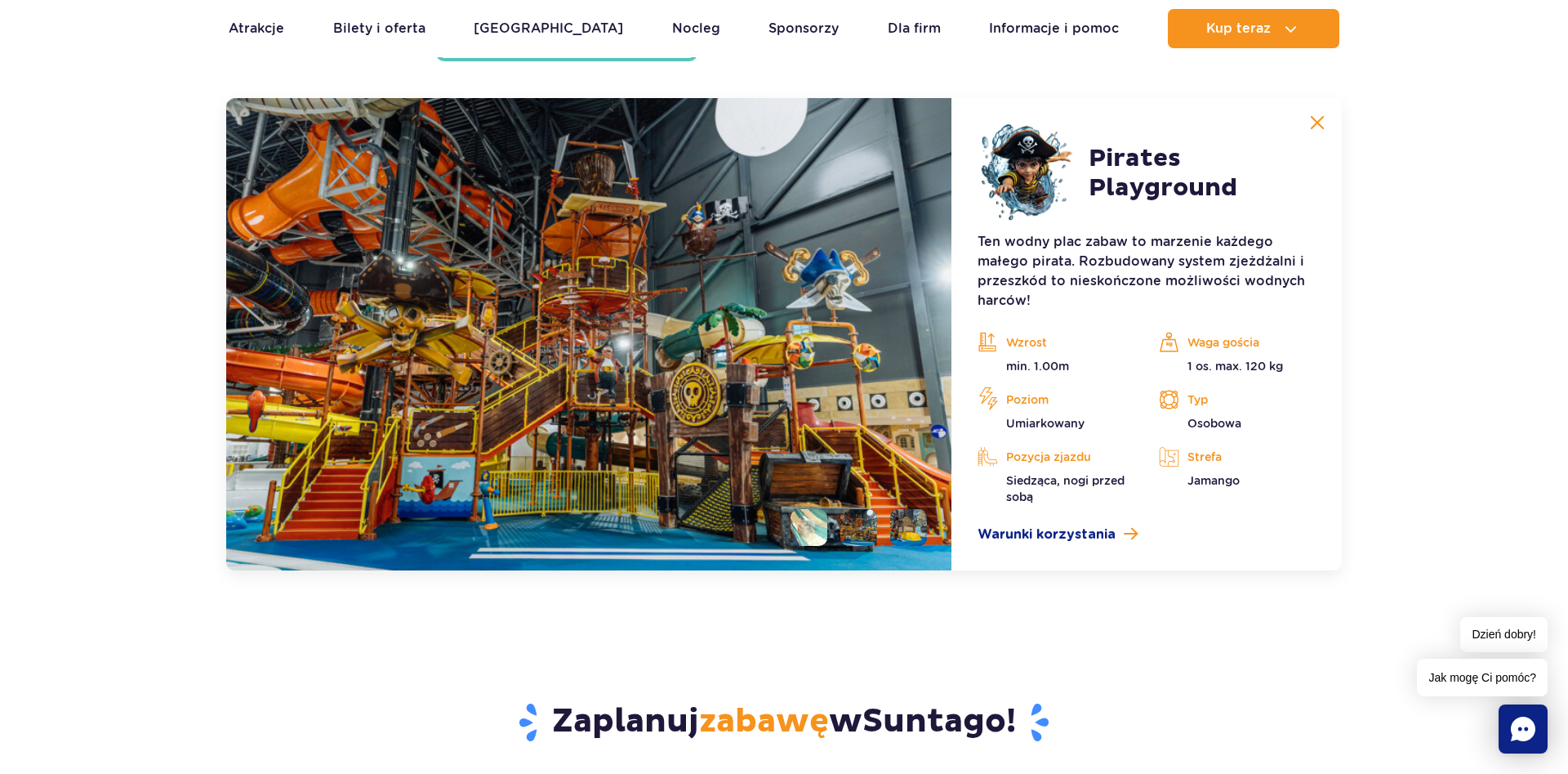
click at [917, 524] on li at bounding box center [908, 527] width 37 height 37
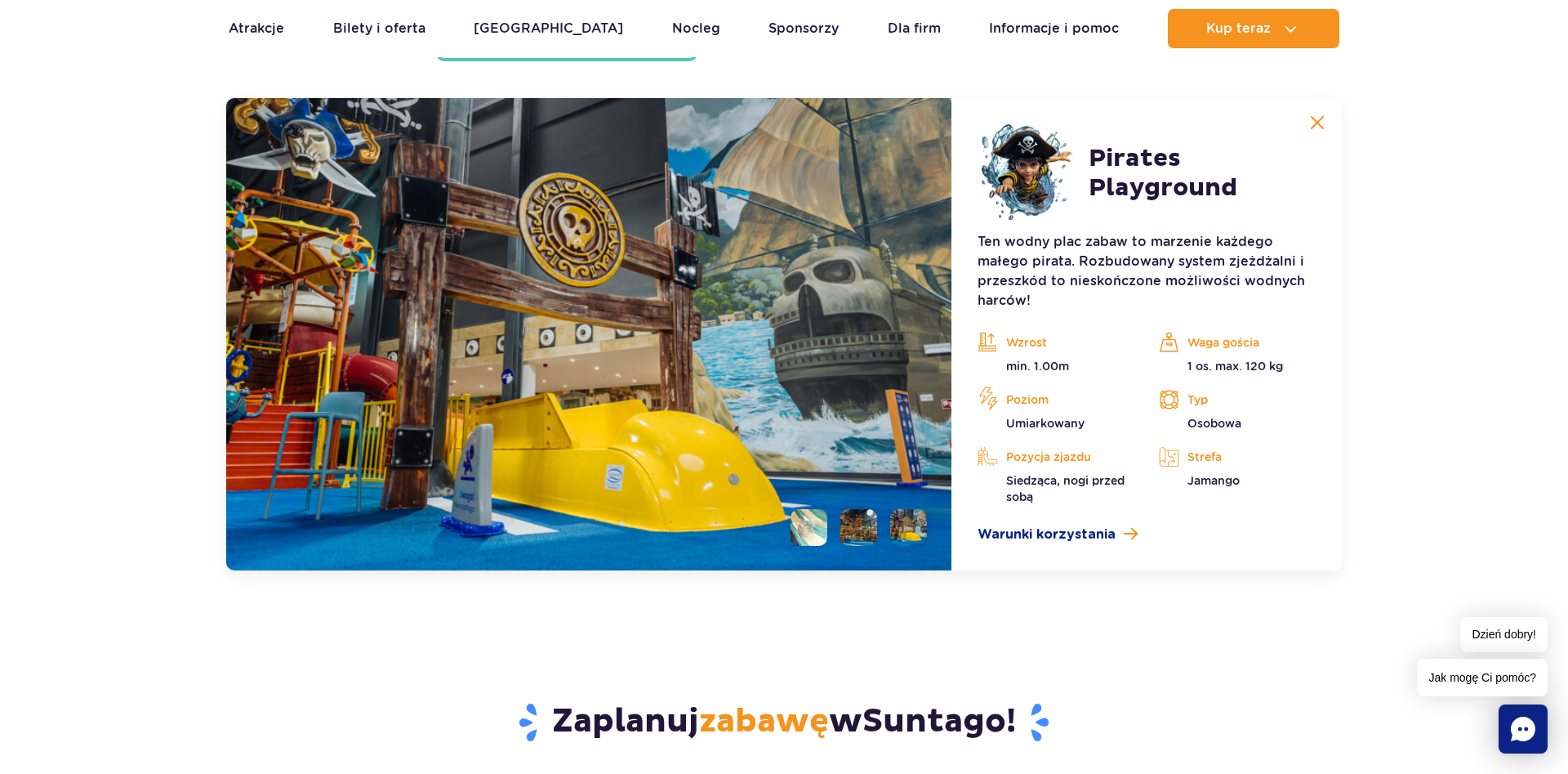
click at [862, 531] on li at bounding box center [859, 527] width 37 height 37
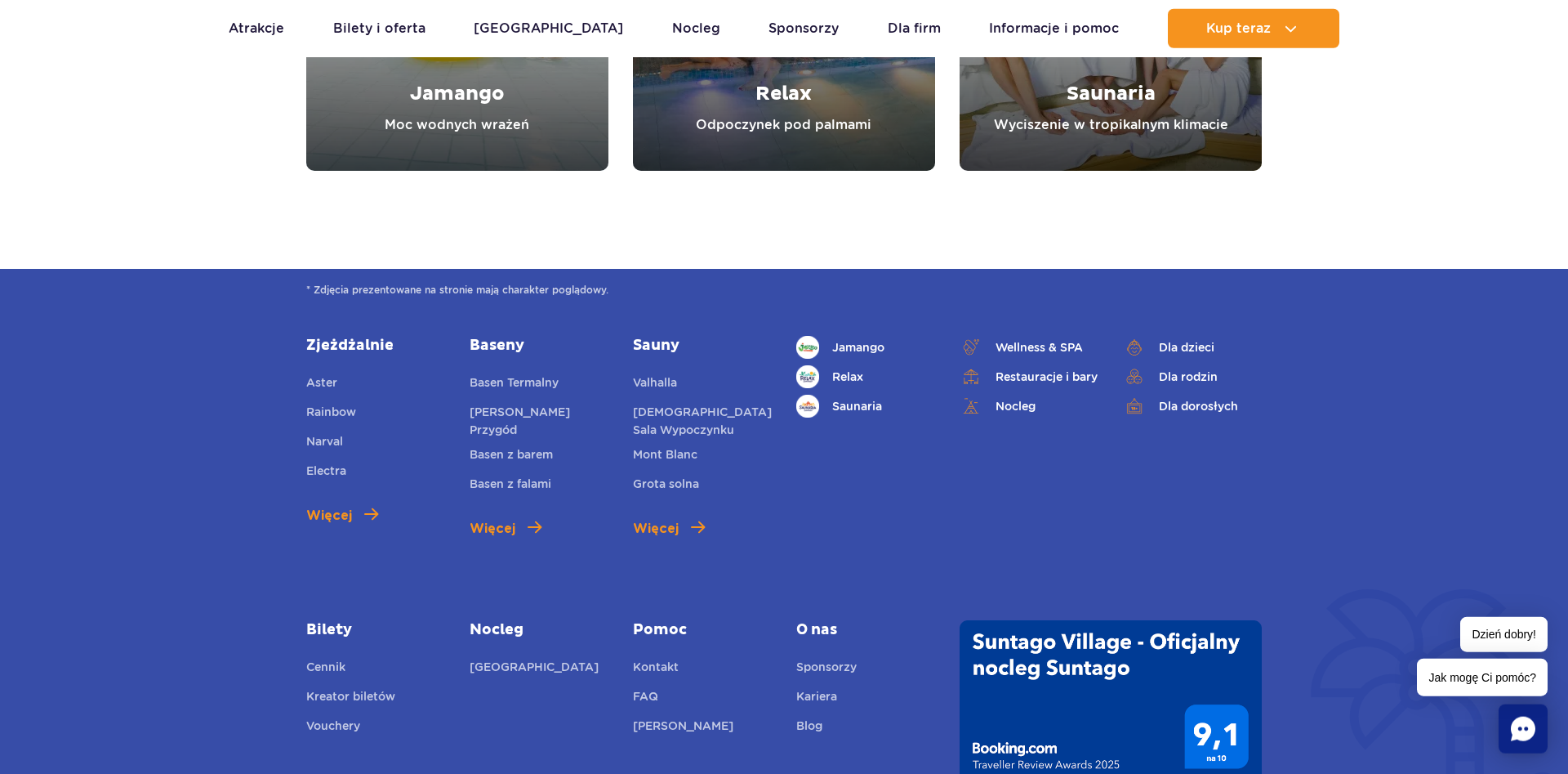
scroll to position [6341, 0]
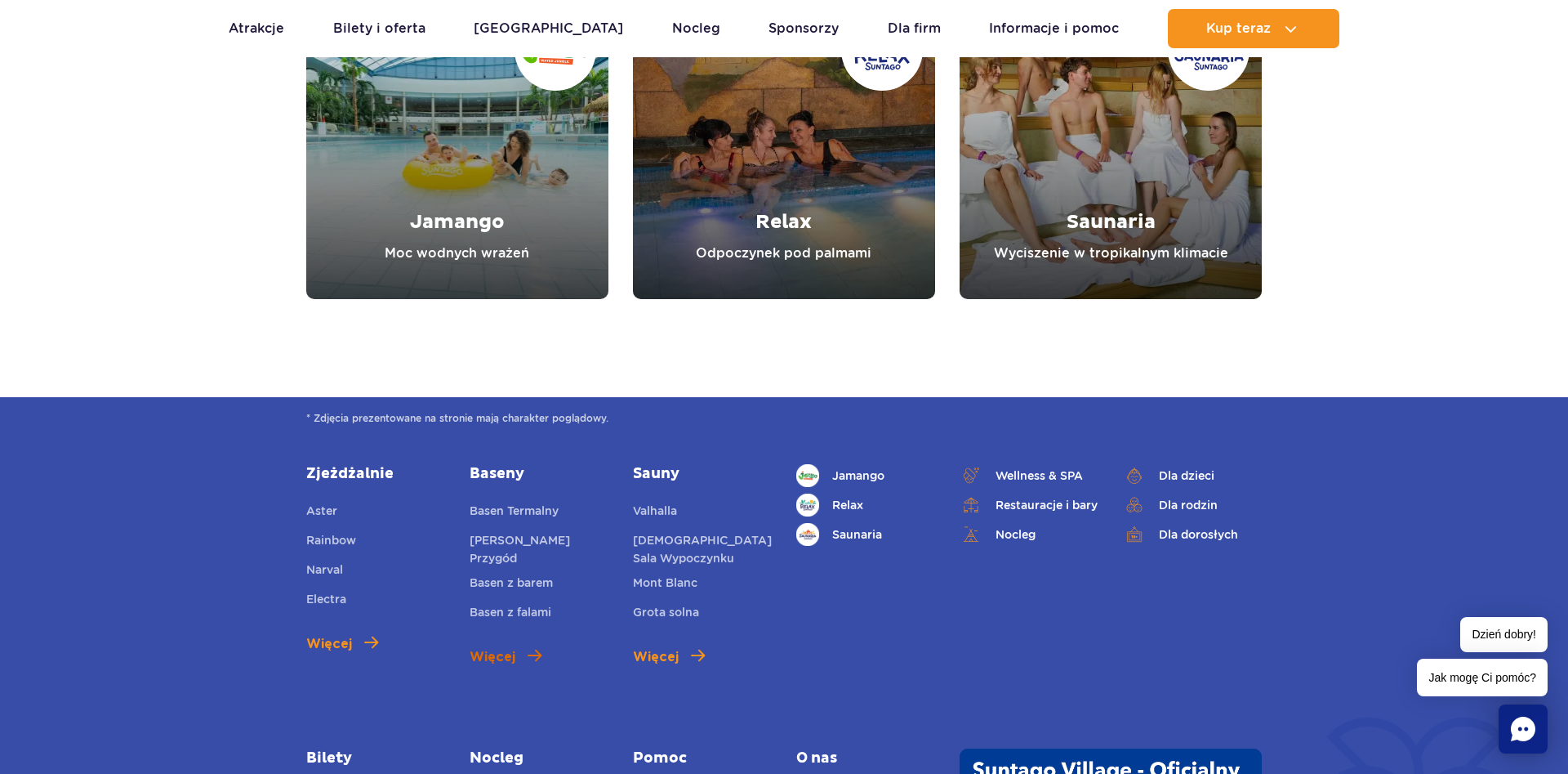
click at [484, 647] on span "Więcej" at bounding box center [492, 657] width 46 height 20
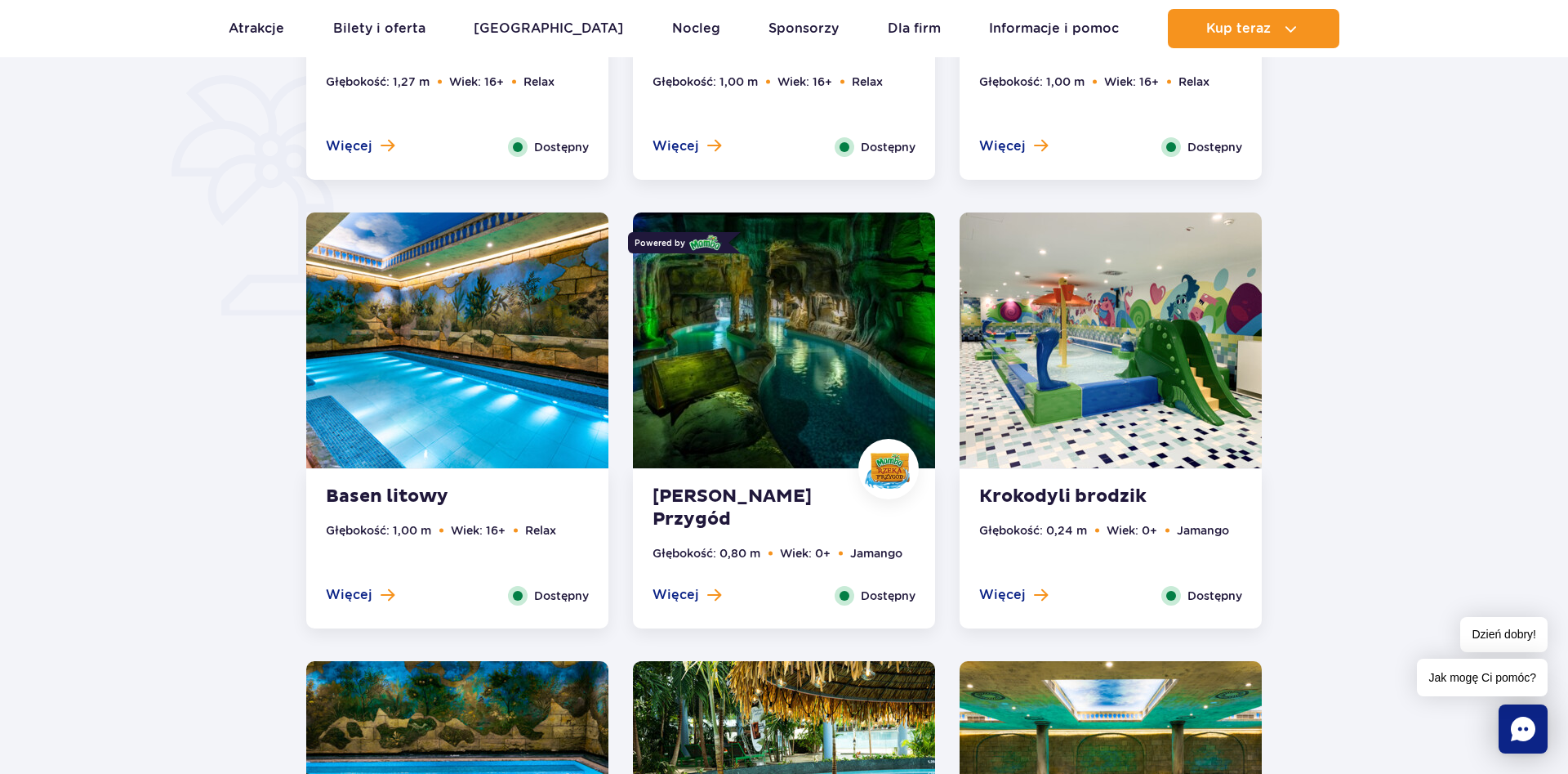
click at [822, 423] on img at bounding box center [784, 340] width 302 height 255
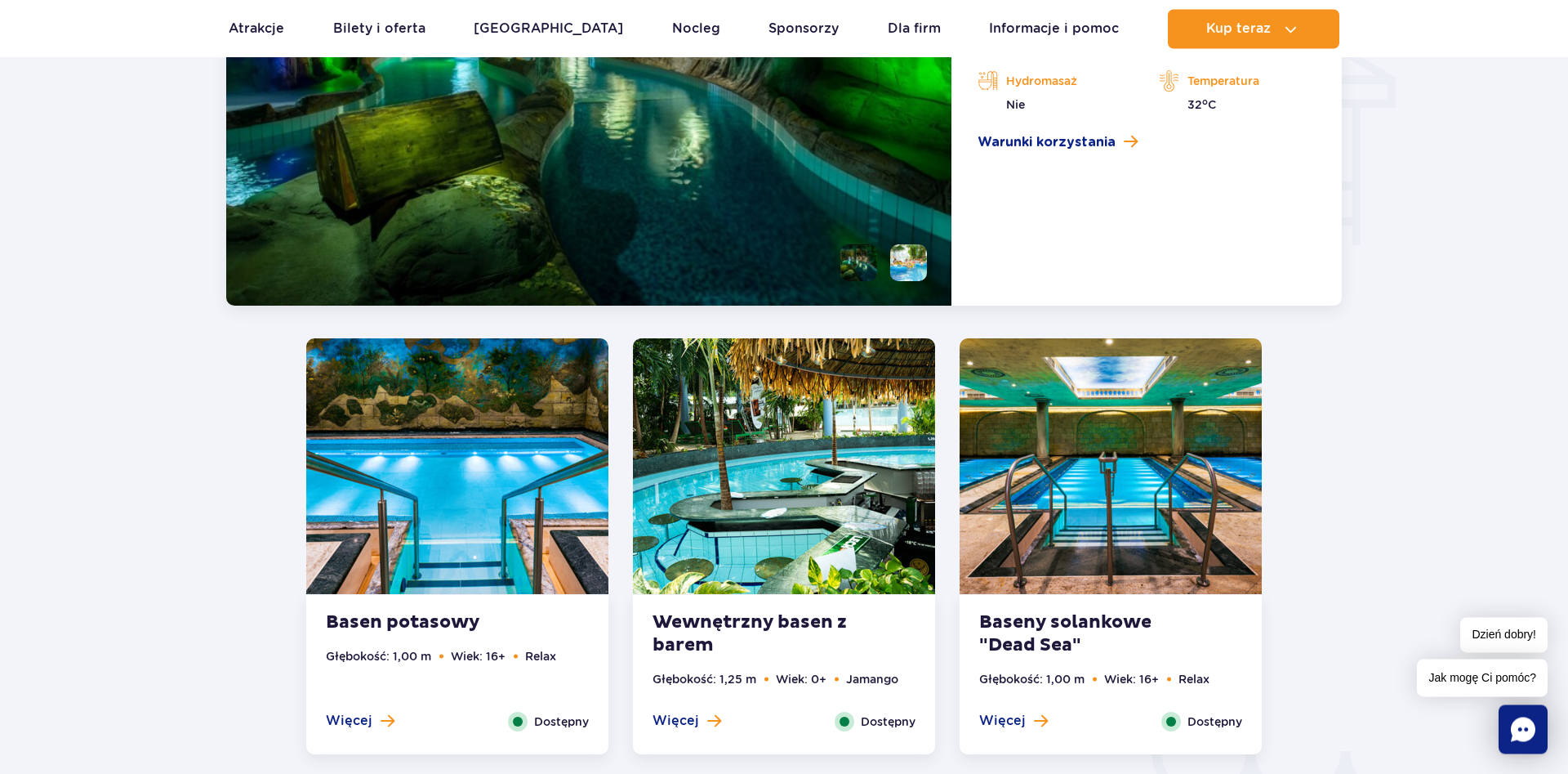
scroll to position [1734, 0]
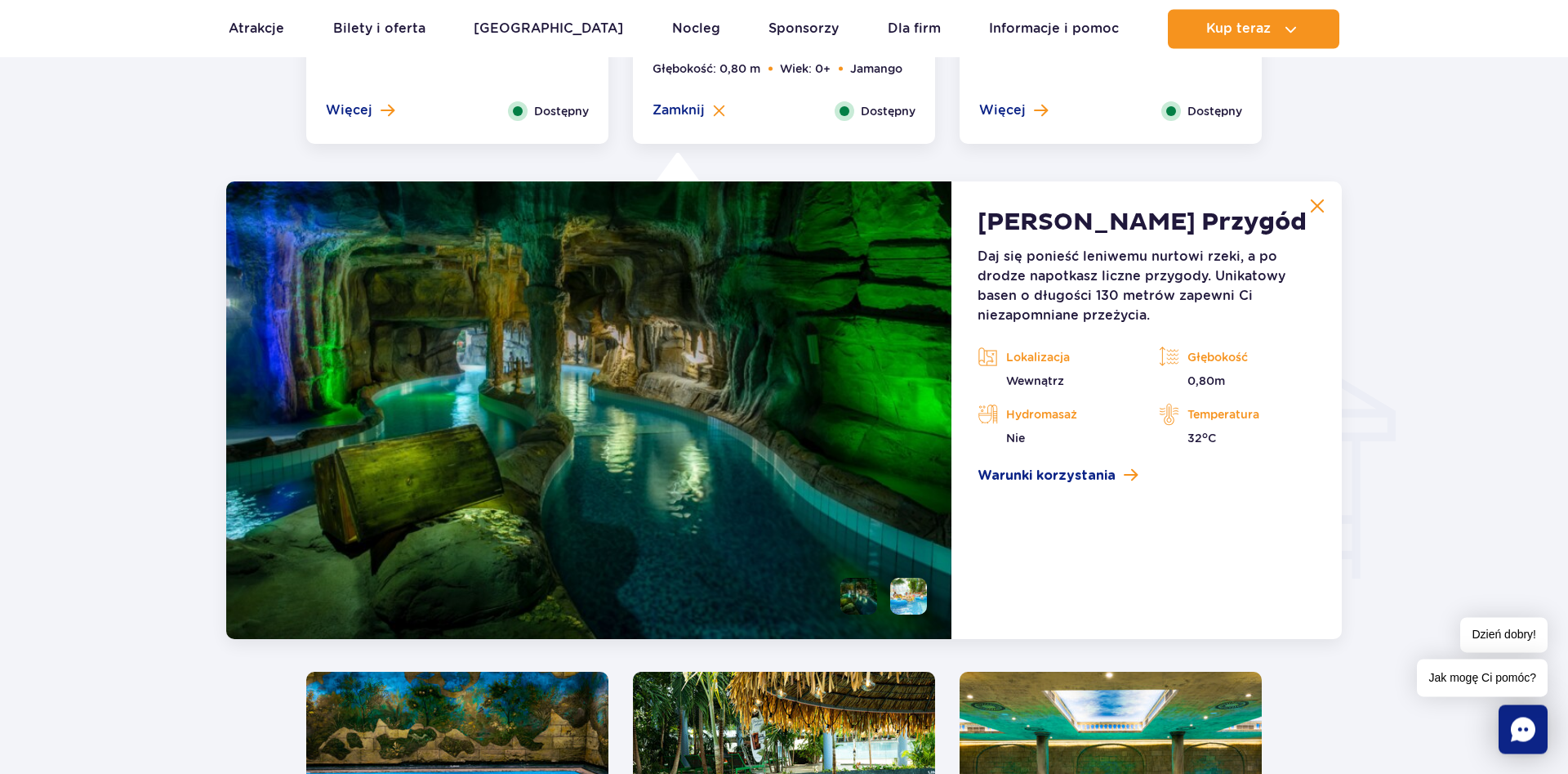
click at [893, 590] on li at bounding box center [908, 596] width 37 height 37
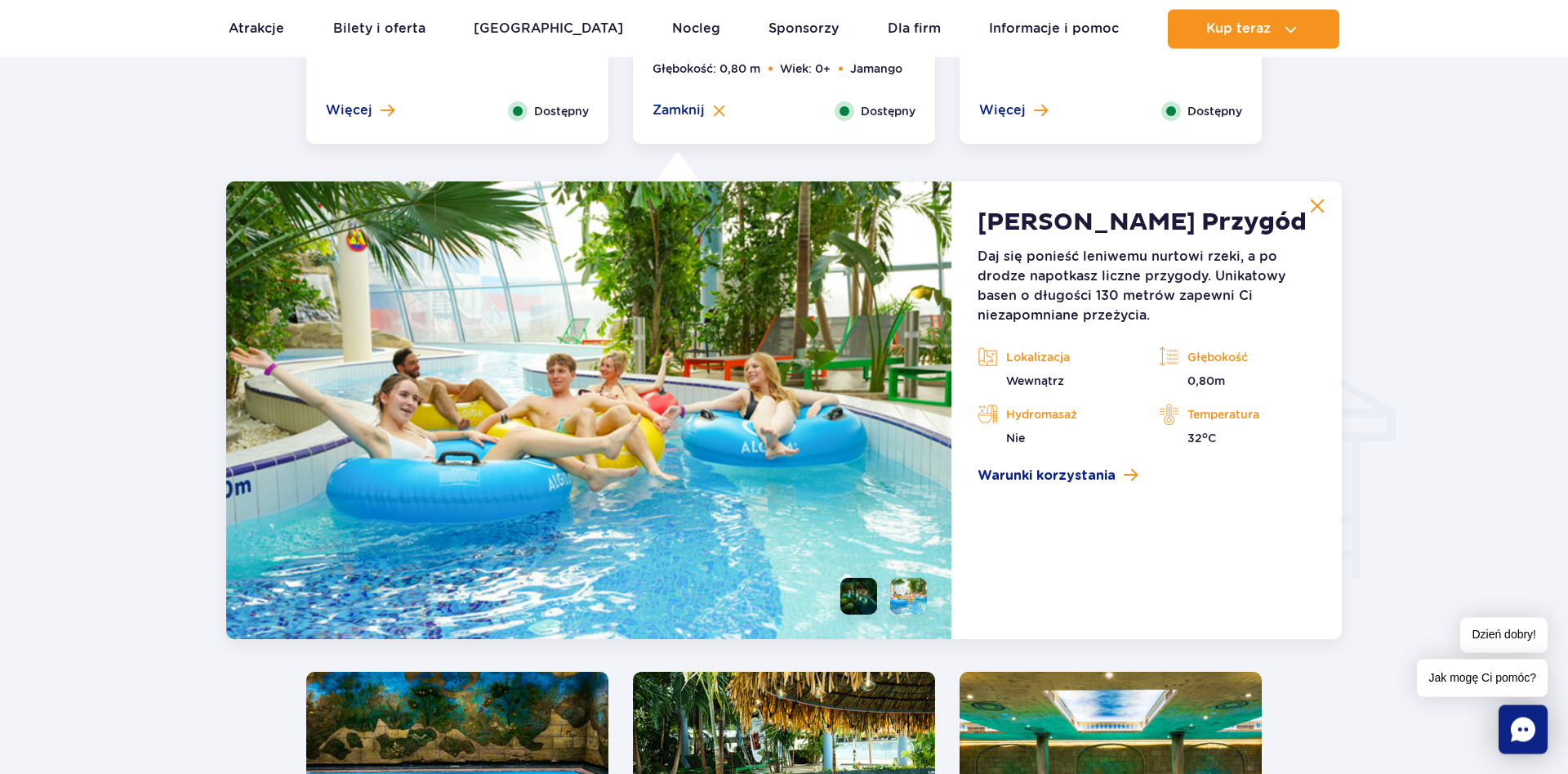
click at [860, 601] on li at bounding box center [859, 596] width 37 height 37
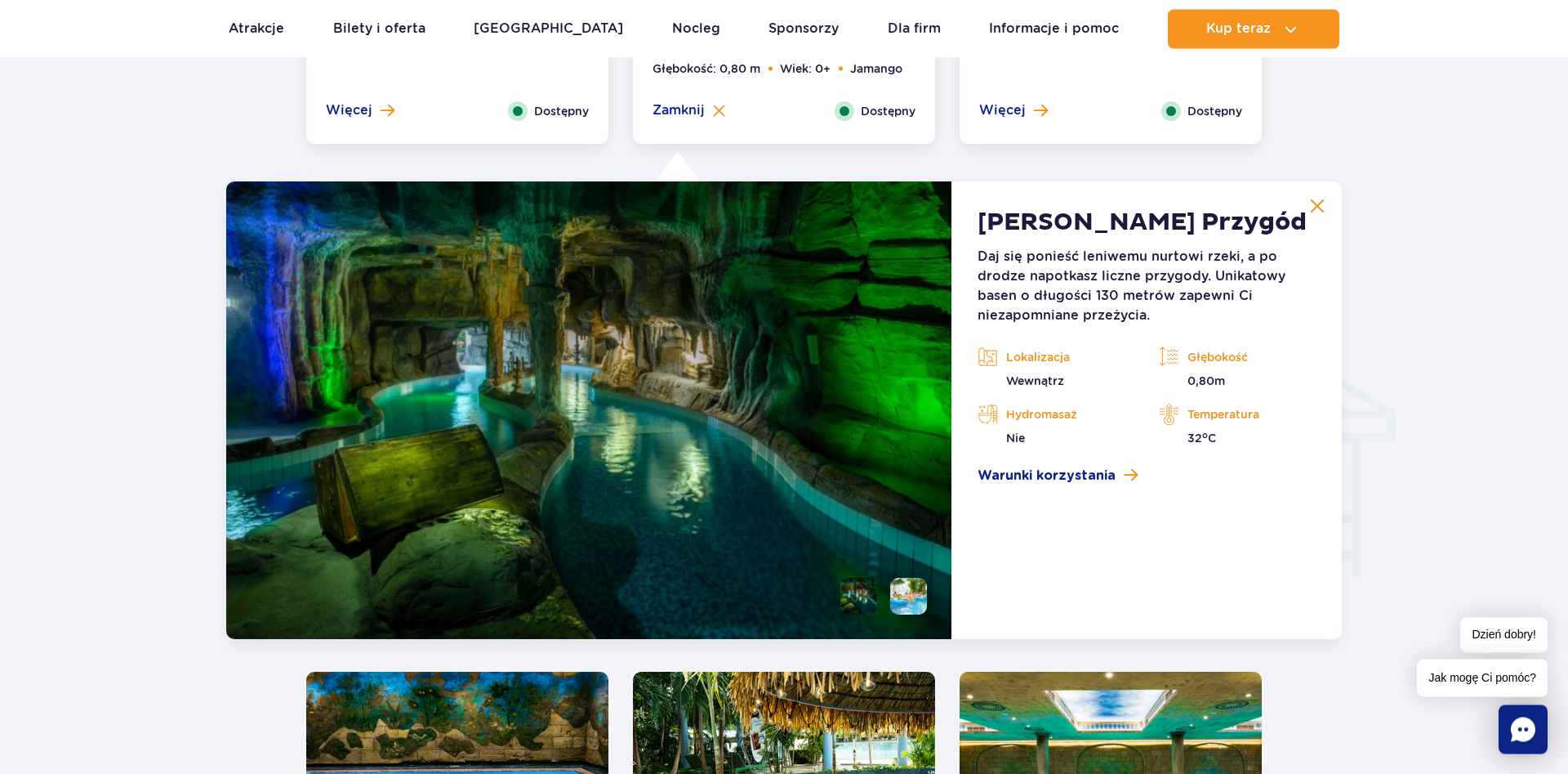
click at [913, 582] on li at bounding box center [908, 596] width 37 height 37
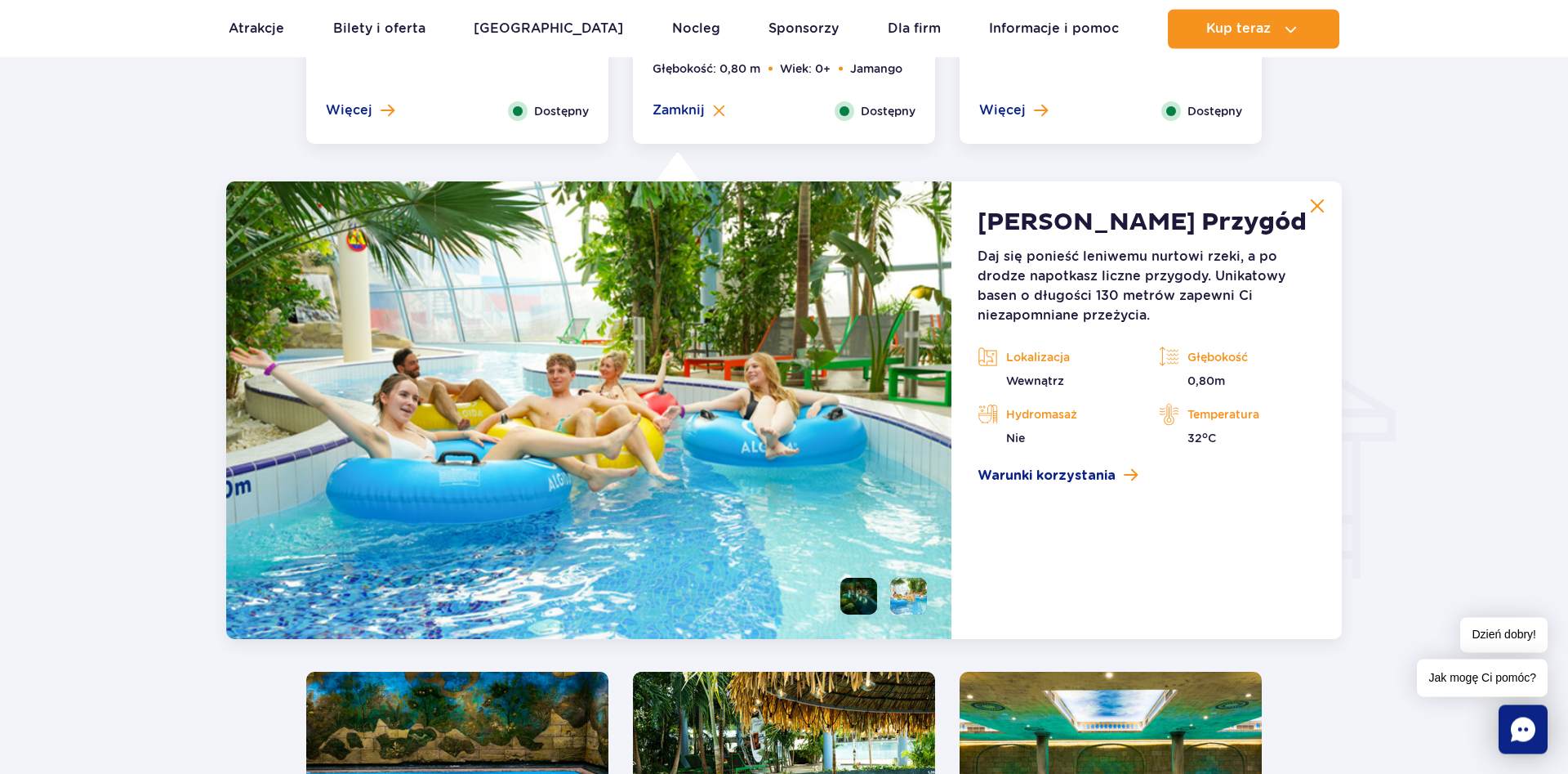
click at [1068, 463] on div "Daj się ponieść leniwemu nurtowi rzeki, a po drodze napotkasz liczne przygody. …" at bounding box center [1147, 366] width 338 height 238
click at [1073, 468] on span "Warunki korzystania" at bounding box center [1047, 476] width 138 height 20
